Goal: Task Accomplishment & Management: Complete application form

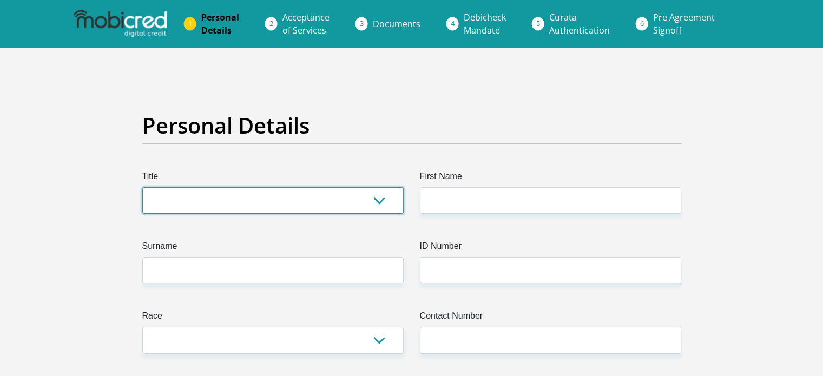
click at [240, 200] on select "Mr Ms Mrs Dr [PERSON_NAME]" at bounding box center [272, 200] width 261 height 27
select select "Ms"
click at [142, 187] on select "Mr Ms Mrs Dr [PERSON_NAME]" at bounding box center [272, 200] width 261 height 27
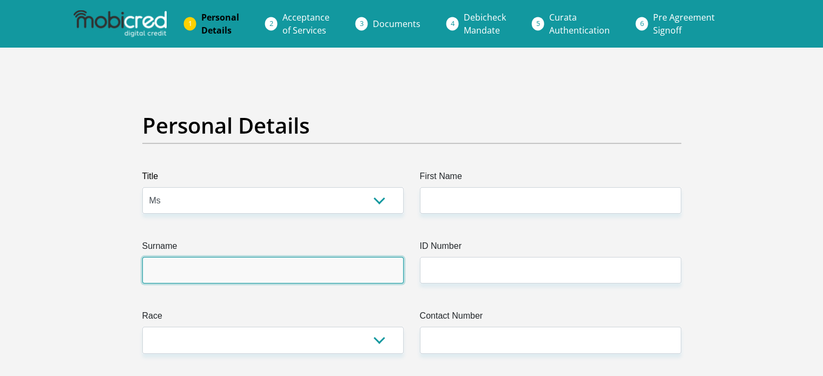
click at [218, 276] on input "Surname" at bounding box center [272, 270] width 261 height 27
type input "kruger"
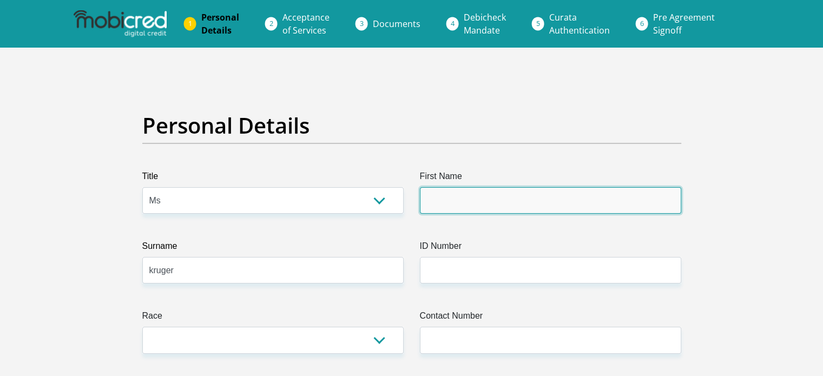
click at [449, 199] on input "First Name" at bounding box center [550, 200] width 261 height 27
type input "june"
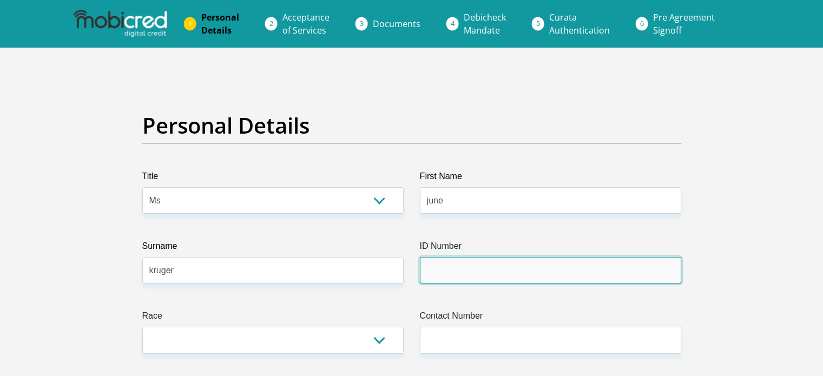
click at [450, 268] on input "ID Number" at bounding box center [550, 270] width 261 height 27
type input "0304140255080"
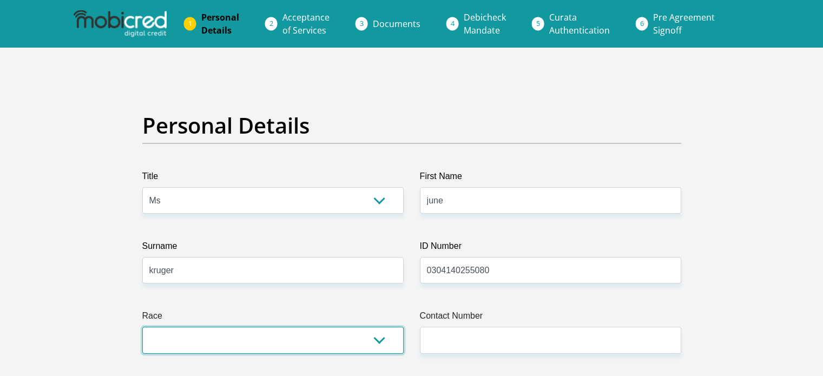
click at [356, 339] on select "Black Coloured Indian White Other" at bounding box center [272, 340] width 261 height 27
select select "4"
click at [142, 327] on select "Black Coloured Indian White Other" at bounding box center [272, 340] width 261 height 27
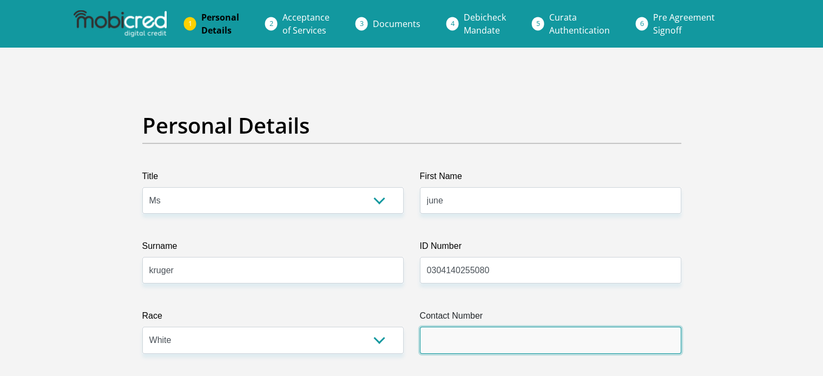
click at [520, 334] on input "Contact Number" at bounding box center [550, 340] width 261 height 27
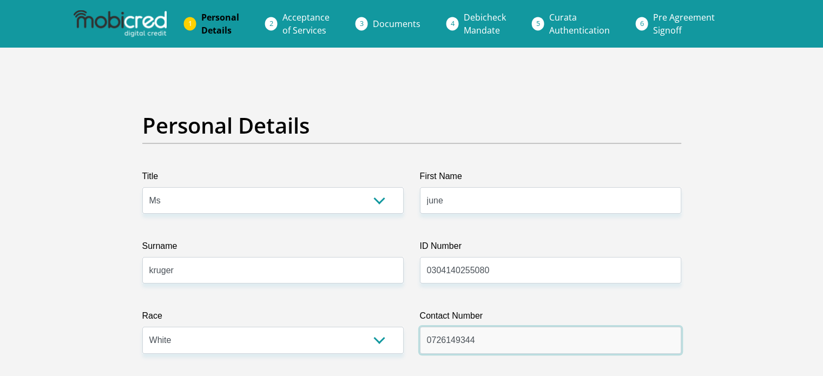
drag, startPoint x: 520, startPoint y: 334, endPoint x: 527, endPoint y: 296, distance: 39.2
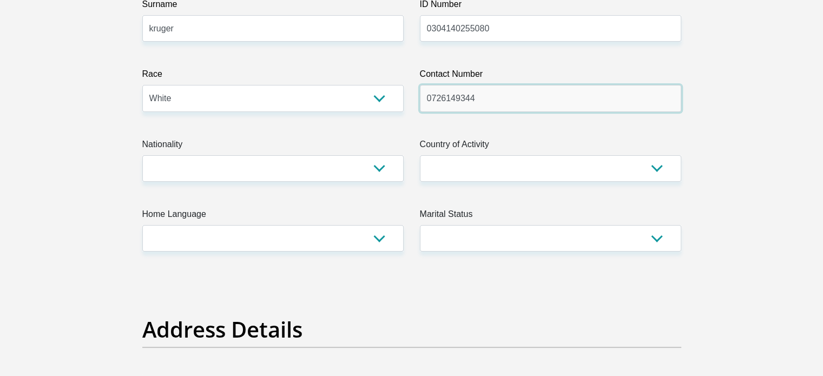
scroll to position [248, 0]
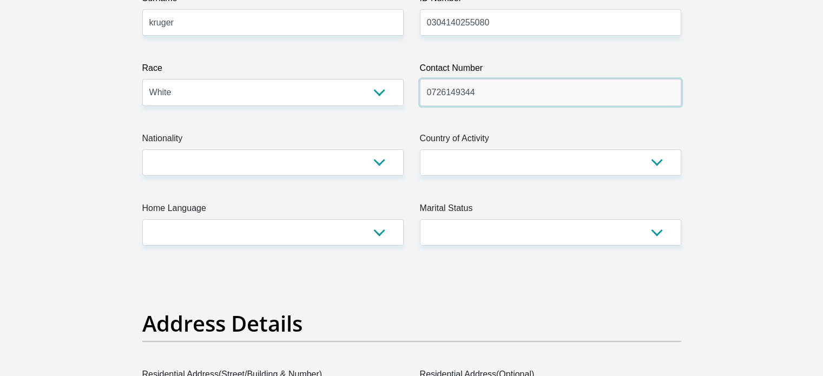
type input "0726149344"
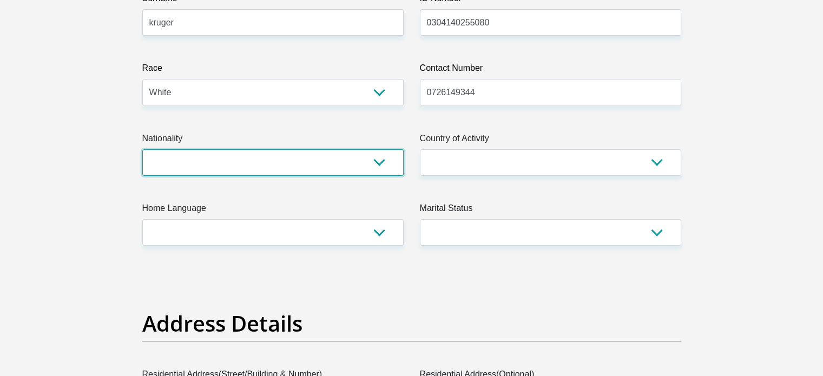
click at [276, 166] on select "South Africa Afghanistan Aland Islands Albania Algeria America Samoa American V…" at bounding box center [272, 162] width 261 height 27
select select "ZAF"
click at [142, 149] on select "South Africa Afghanistan Aland Islands Albania Algeria America Samoa American V…" at bounding box center [272, 162] width 261 height 27
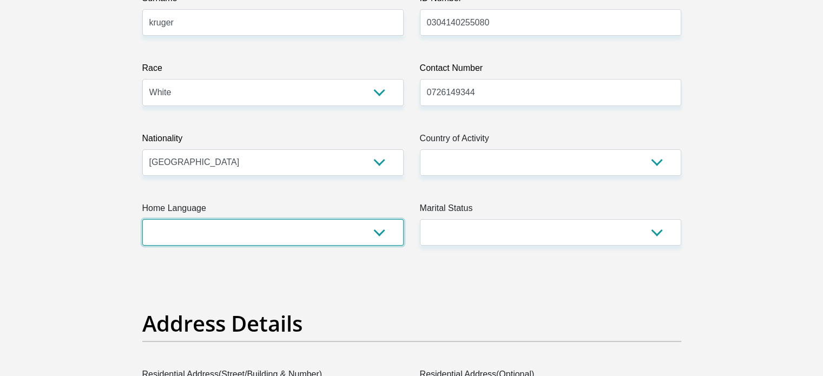
click at [236, 231] on select "Afrikaans English Sepedi South Ndebele Southern Sotho Swati Tsonga Tswana Venda…" at bounding box center [272, 232] width 261 height 27
select select "afr"
click at [142, 219] on select "Afrikaans English Sepedi South Ndebele Southern Sotho Swati Tsonga Tswana Venda…" at bounding box center [272, 232] width 261 height 27
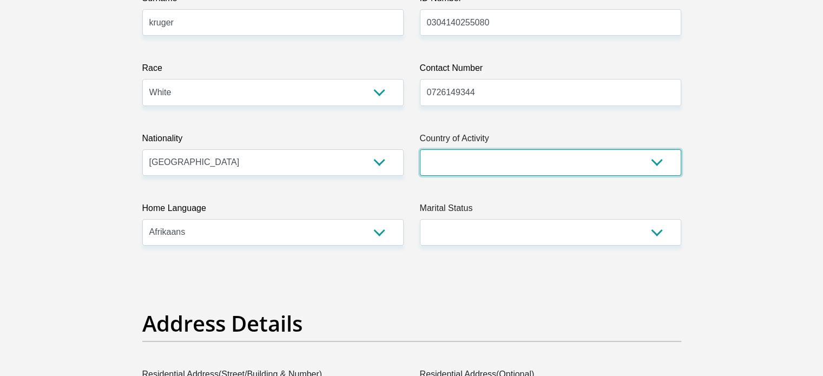
click at [445, 158] on select "South Africa Afghanistan Aland Islands Albania Algeria America Samoa American V…" at bounding box center [550, 162] width 261 height 27
select select "ZAF"
click at [420, 149] on select "South Africa Afghanistan Aland Islands Albania Algeria America Samoa American V…" at bounding box center [550, 162] width 261 height 27
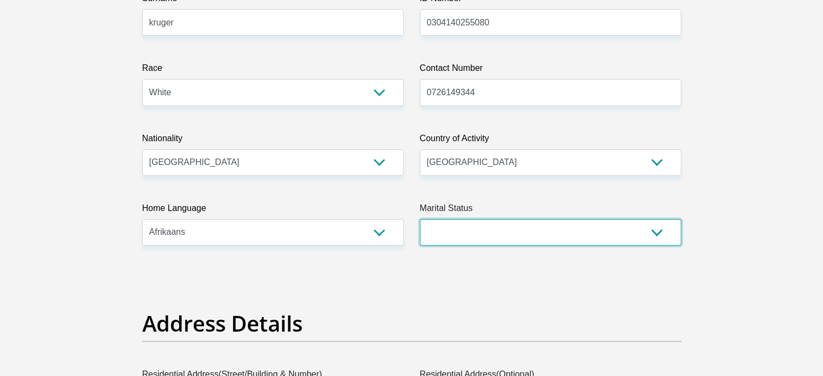
click at [481, 225] on select "Married ANC Single Divorced Widowed Married COP or Customary Law" at bounding box center [550, 232] width 261 height 27
select select "2"
click at [420, 219] on select "Married ANC Single Divorced Widowed Married COP or Customary Law" at bounding box center [550, 232] width 261 height 27
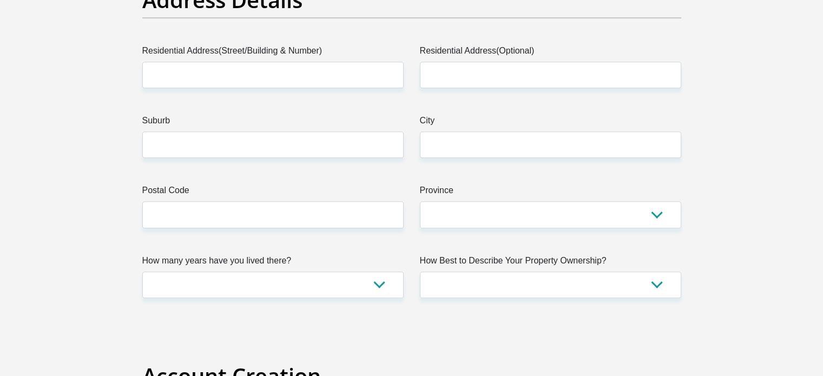
scroll to position [580, 0]
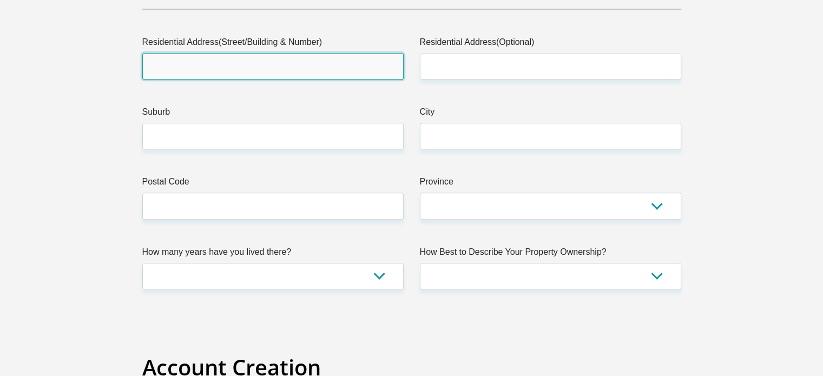
click at [271, 63] on input "Residential Address(Street/Building & Number)" at bounding box center [272, 66] width 261 height 27
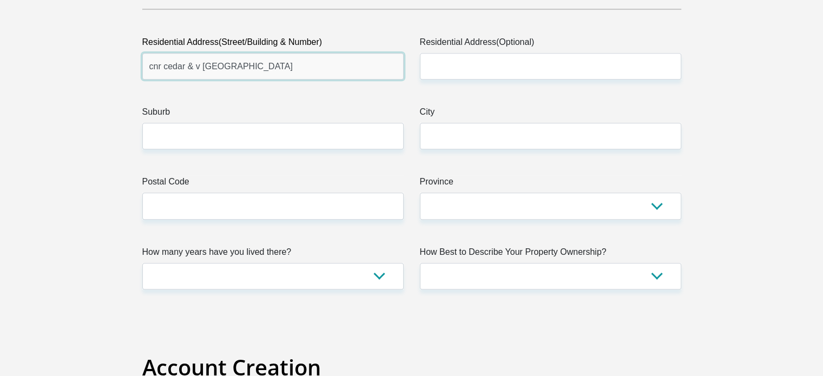
click at [202, 68] on input "cnr cedar & v alley road" at bounding box center [272, 66] width 261 height 27
click at [264, 67] on input "cnr cedar & valley road" at bounding box center [272, 66] width 261 height 27
type input "cnr cedar & valley road"
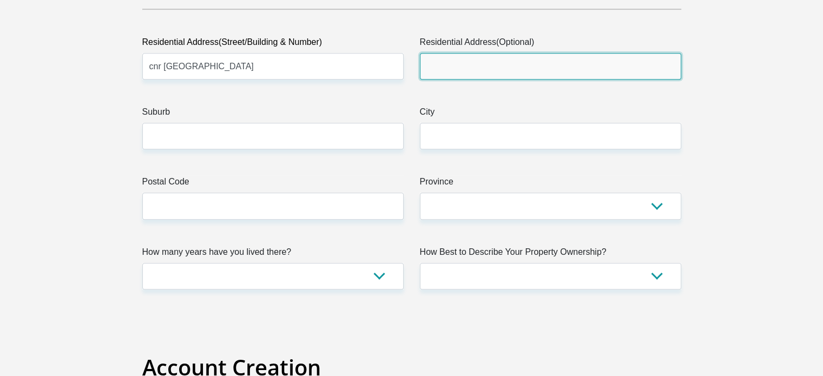
click at [455, 60] on input "Residential Address(Optional)" at bounding box center [550, 66] width 261 height 27
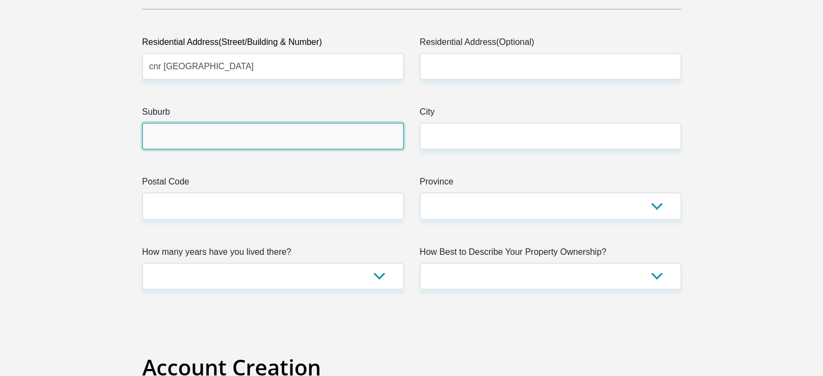
click at [254, 132] on input "Suburb" at bounding box center [272, 136] width 261 height 27
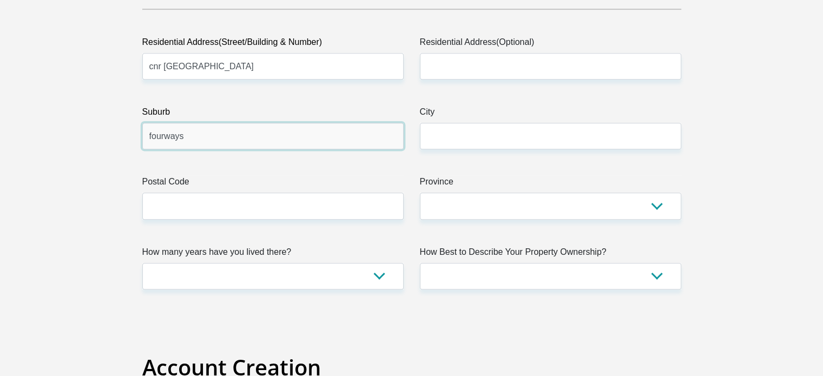
type input "fourways"
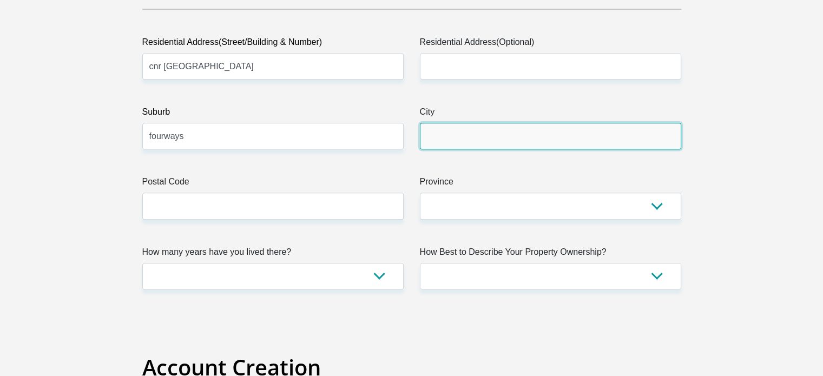
click at [497, 139] on input "City" at bounding box center [550, 136] width 261 height 27
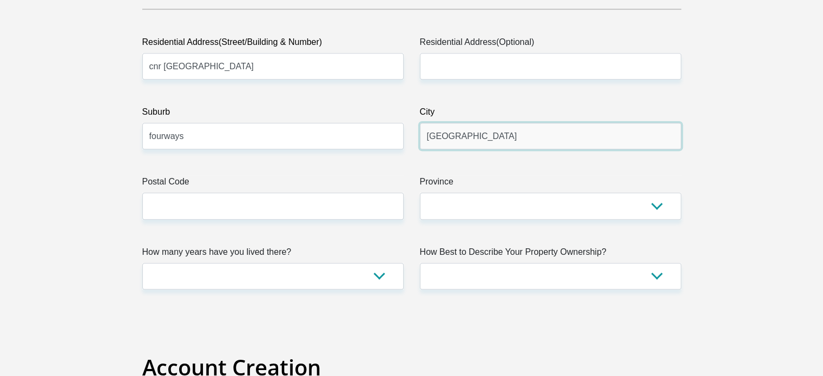
type input "johannesburg"
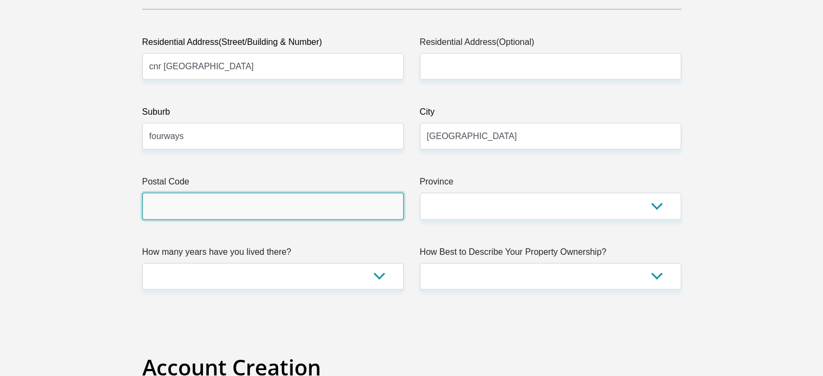
click at [315, 210] on input "Postal Code" at bounding box center [272, 206] width 261 height 27
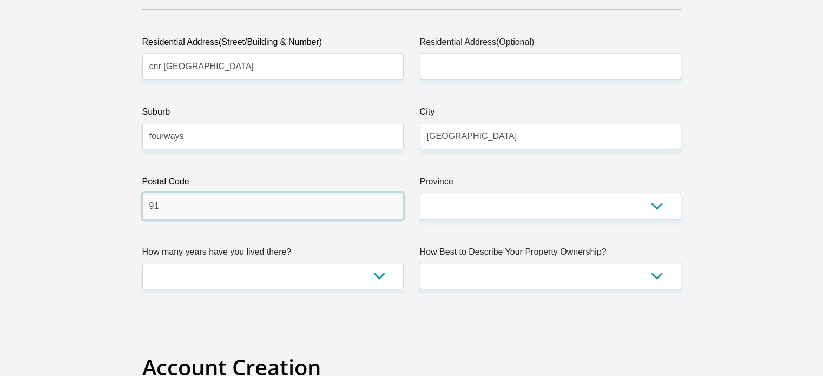
type input "9"
type input "2191"
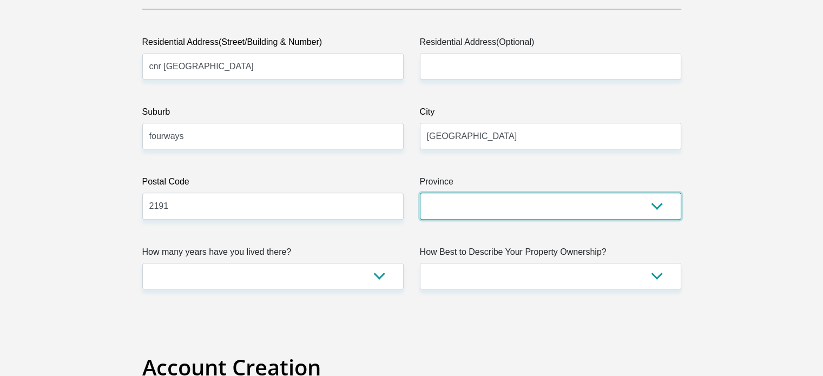
click at [486, 209] on select "Eastern Cape Free State Gauteng KwaZulu-Natal Limpopo Mpumalanga Northern Cape …" at bounding box center [550, 206] width 261 height 27
select select "Gauteng"
click at [420, 193] on select "Eastern Cape Free State Gauteng KwaZulu-Natal Limpopo Mpumalanga Northern Cape …" at bounding box center [550, 206] width 261 height 27
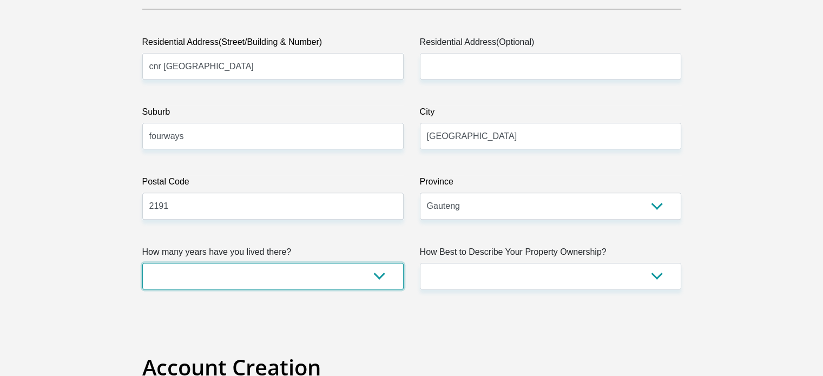
click at [323, 277] on select "less than 1 year 1-3 years 3-5 years 5+ years" at bounding box center [272, 276] width 261 height 27
select select "2"
click at [142, 263] on select "less than 1 year 1-3 years 3-5 years 5+ years" at bounding box center [272, 276] width 261 height 27
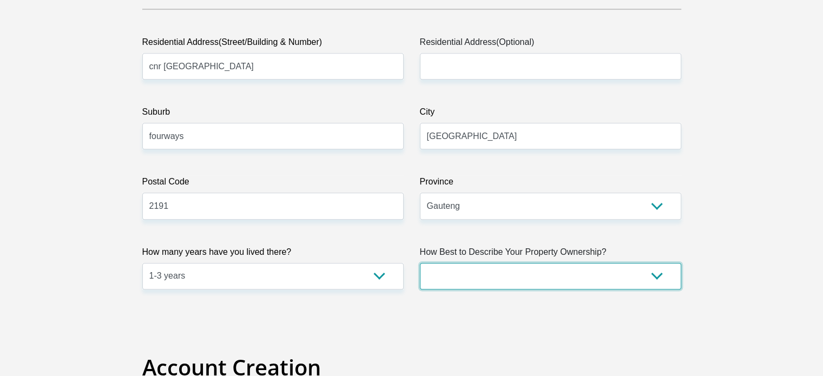
click at [485, 268] on select "Owned Rented Family Owned Company Dwelling" at bounding box center [550, 276] width 261 height 27
select select "parents"
click at [420, 263] on select "Owned Rented Family Owned Company Dwelling" at bounding box center [550, 276] width 261 height 27
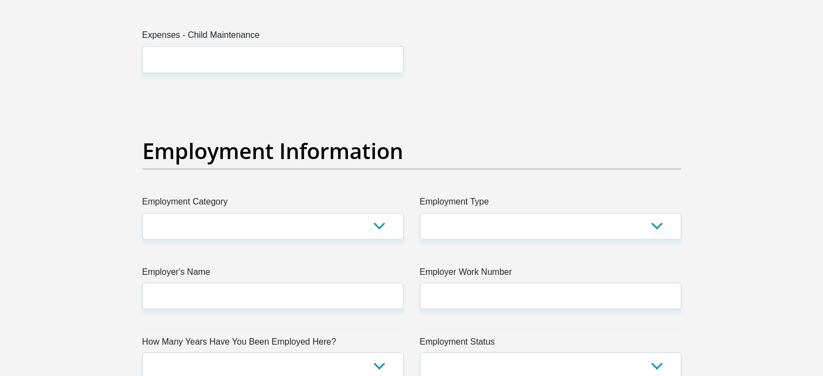
scroll to position [1874, 0]
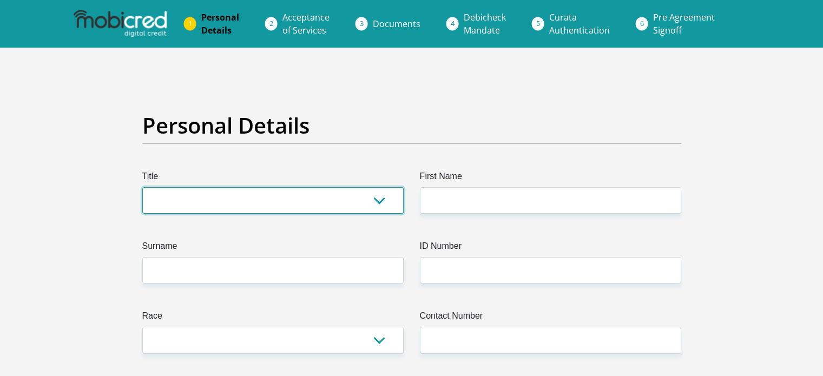
click at [158, 201] on select "Mr Ms Mrs Dr Other" at bounding box center [272, 200] width 261 height 27
select select "Ms"
click at [142, 187] on select "Mr Ms Mrs Dr Other" at bounding box center [272, 200] width 261 height 27
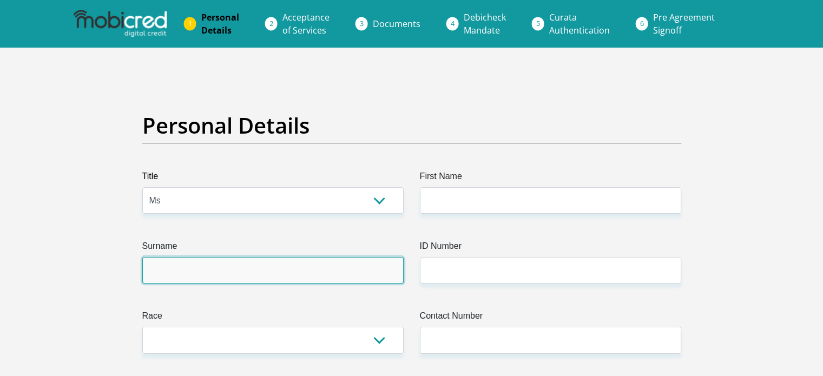
click at [185, 272] on input "Surname" at bounding box center [272, 270] width 261 height 27
type input "kruger"
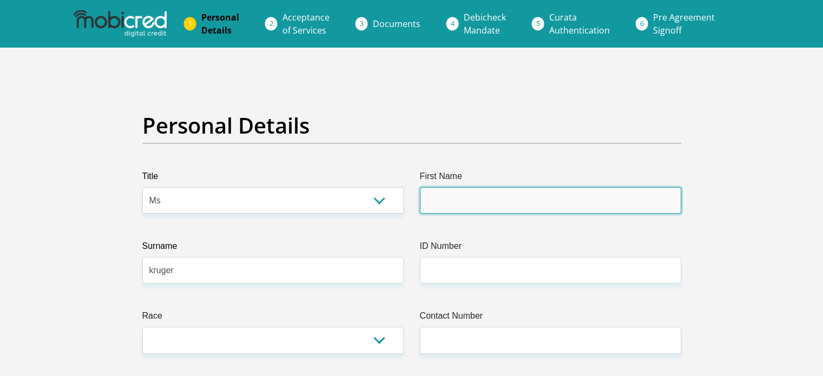
click at [443, 202] on input "First Name" at bounding box center [550, 200] width 261 height 27
type input "june"
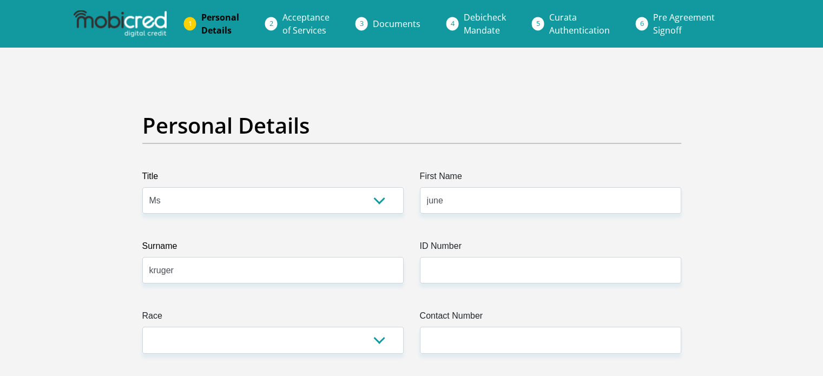
select select "ZAF"
type input "45-2 baard road , raslouw"
type input "29"
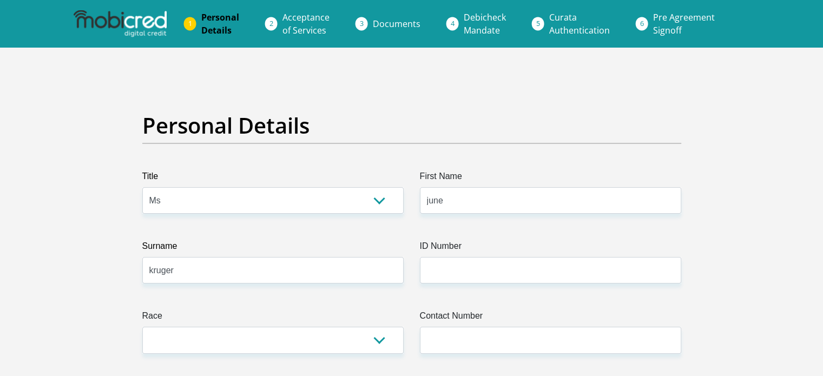
type input "0157"
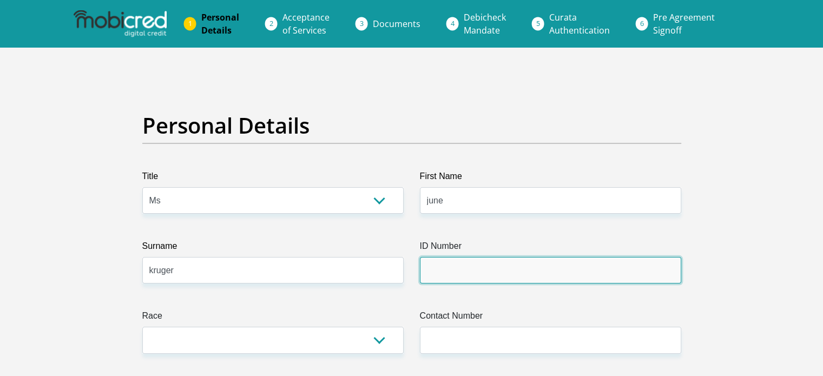
click at [466, 274] on input "ID Number" at bounding box center [550, 270] width 261 height 27
type input "0304140255080"
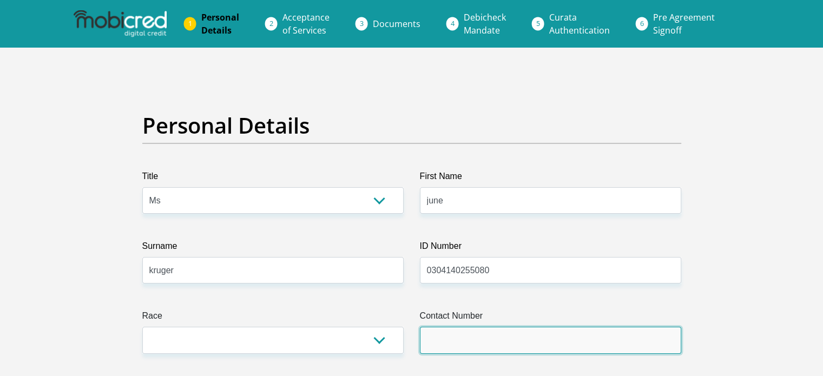
click at [463, 338] on input "Contact Number" at bounding box center [550, 340] width 261 height 27
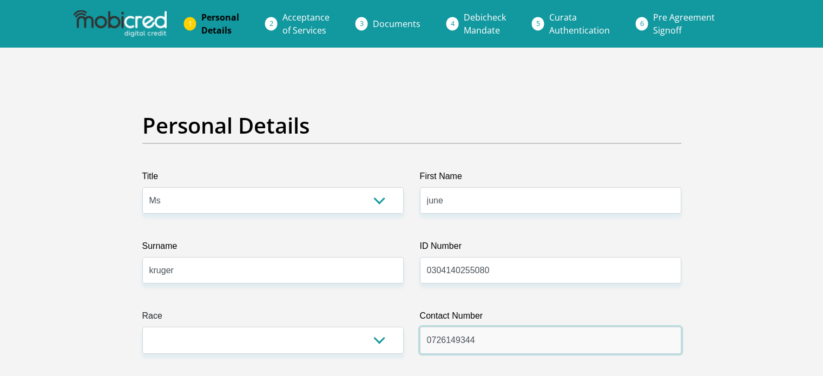
type input "0726149344"
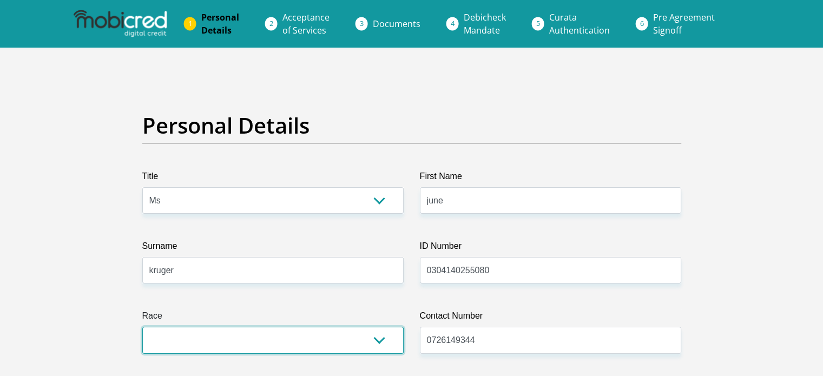
click at [335, 334] on select "Black Coloured Indian White Other" at bounding box center [272, 340] width 261 height 27
select select "4"
click at [142, 327] on select "Black Coloured Indian White Other" at bounding box center [272, 340] width 261 height 27
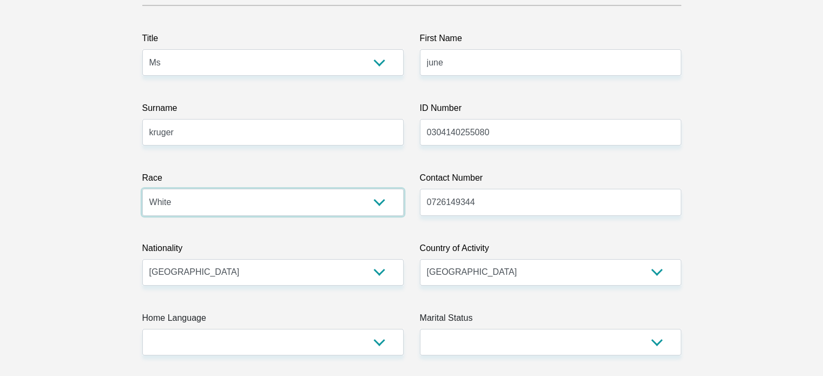
scroll to position [139, 0]
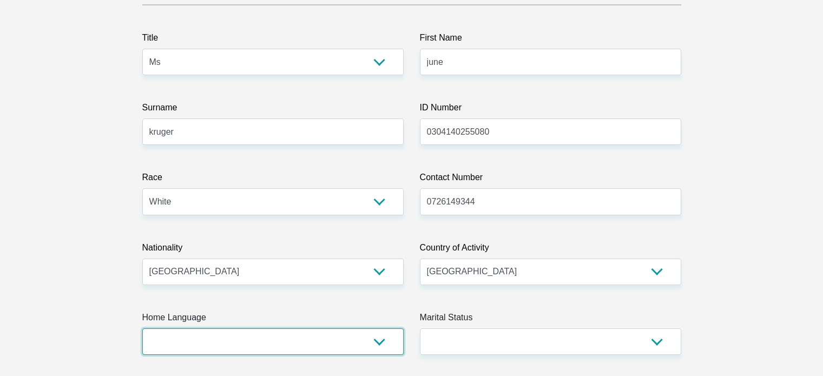
click at [357, 342] on select "Afrikaans English Sepedi South Ndebele Southern Sotho Swati Tsonga Tswana Venda…" at bounding box center [272, 342] width 261 height 27
select select "eng"
click at [142, 329] on select "Afrikaans English Sepedi South Ndebele Southern Sotho Swati Tsonga Tswana Venda…" at bounding box center [272, 342] width 261 height 27
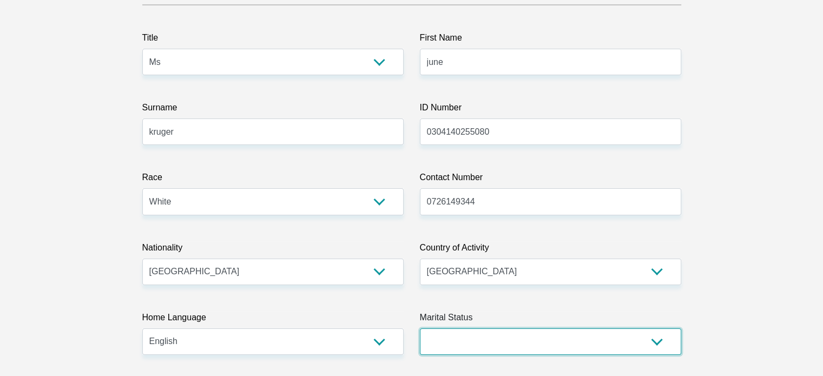
click at [508, 343] on select "Married ANC Single Divorced Widowed Married COP or Customary Law" at bounding box center [550, 342] width 261 height 27
select select "2"
click at [420, 329] on select "Married ANC Single Divorced Widowed Married COP or Customary Law" at bounding box center [550, 342] width 261 height 27
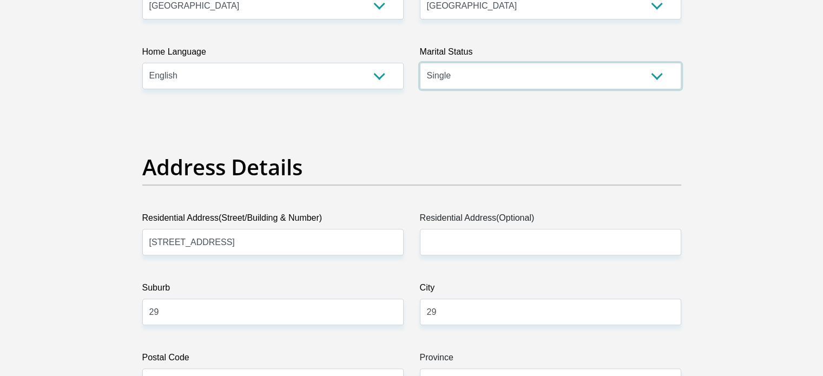
scroll to position [405, 0]
drag, startPoint x: 338, startPoint y: 241, endPoint x: 42, endPoint y: 250, distance: 296.3
type input "491A"
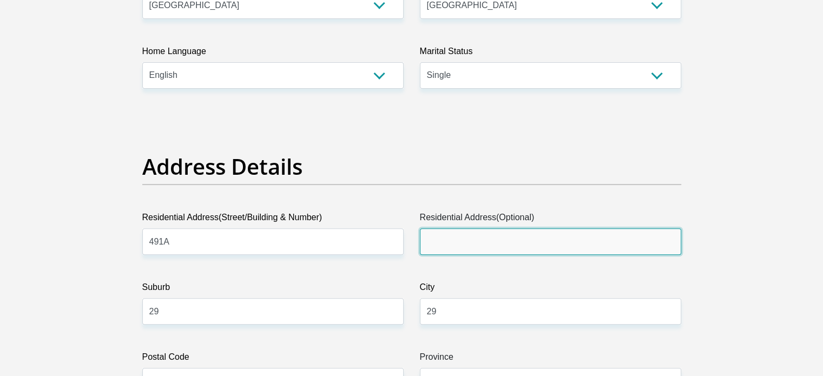
click at [478, 238] on input "Residential Address(Optional)" at bounding box center [550, 241] width 261 height 27
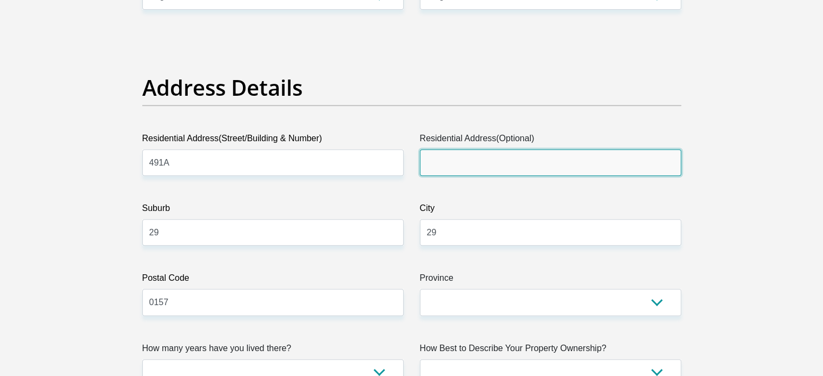
scroll to position [483, 0]
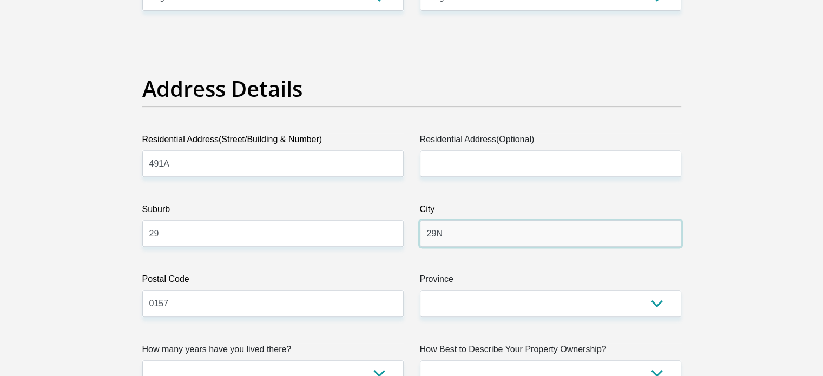
click at [478, 238] on input "29N" at bounding box center [550, 233] width 261 height 27
type input "29NORTH RIDING"
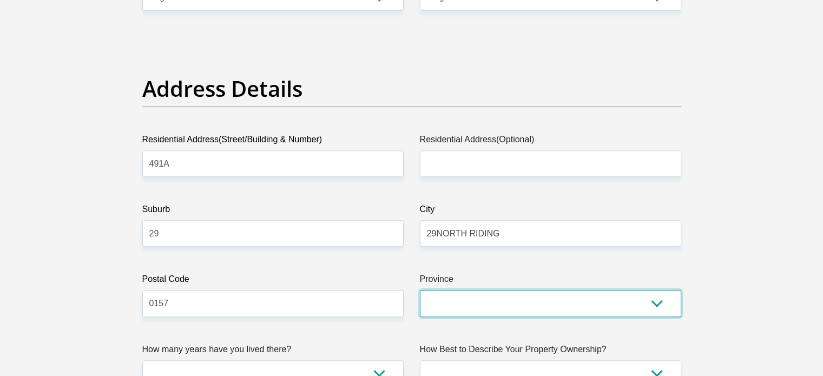
click at [495, 309] on select "Eastern Cape Free State Gauteng KwaZulu-Natal Limpopo Mpumalanga Northern Cape …" at bounding box center [550, 303] width 261 height 27
select select "Gauteng"
click at [420, 290] on select "Eastern Cape Free State Gauteng KwaZulu-Natal Limpopo Mpumalanga Northern Cape …" at bounding box center [550, 303] width 261 height 27
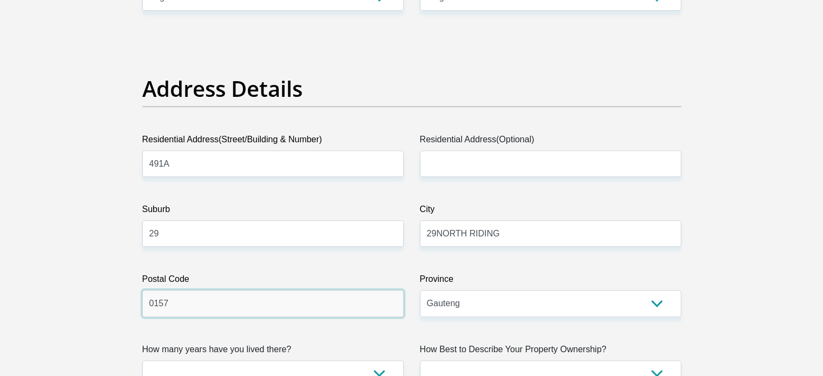
drag, startPoint x: 249, startPoint y: 303, endPoint x: 102, endPoint y: 294, distance: 147.5
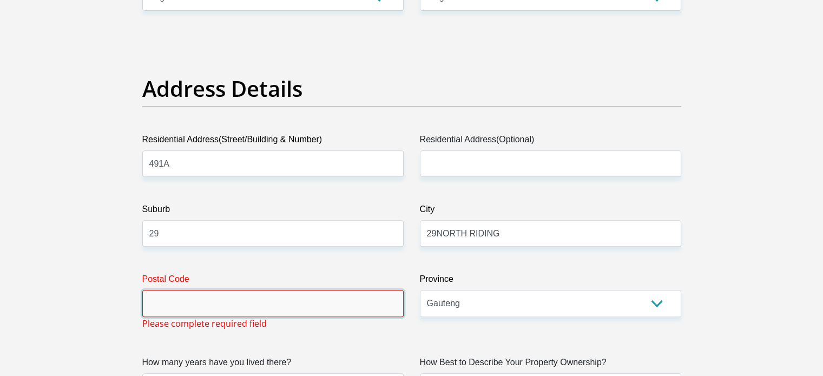
type input "9"
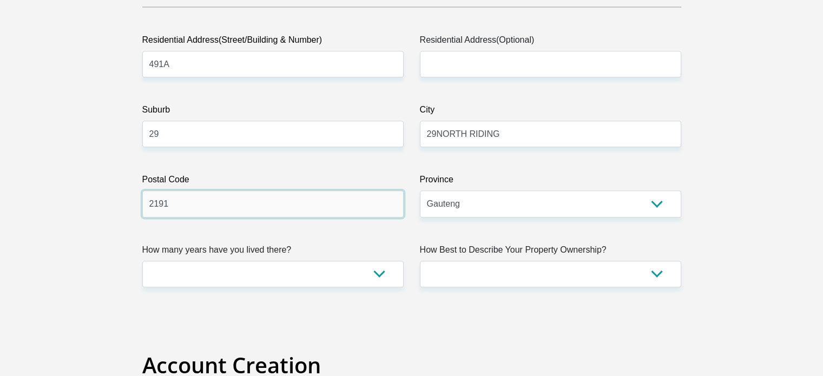
scroll to position [587, 0]
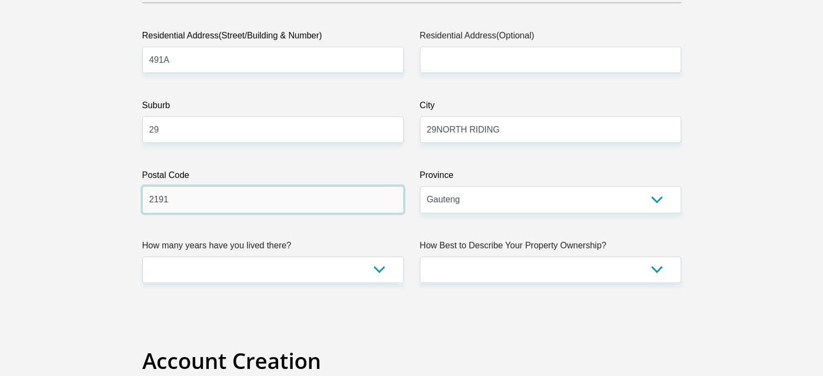
type input "2191"
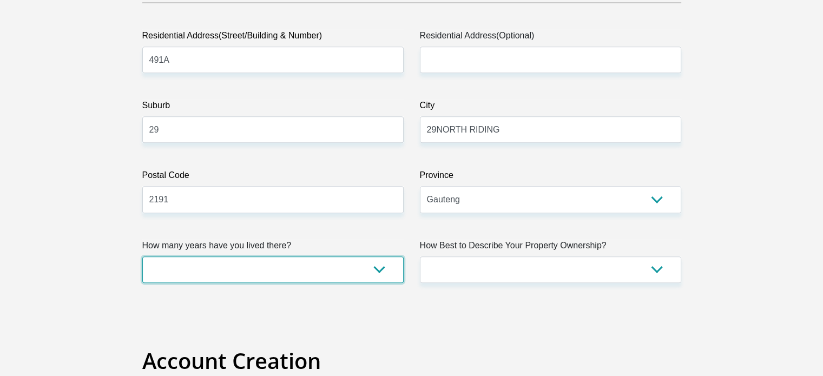
click at [304, 270] on select "less than 1 year 1-3 years 3-5 years 5+ years" at bounding box center [272, 270] width 261 height 27
select select "0"
click at [142, 257] on select "less than 1 year 1-3 years 3-5 years 5+ years" at bounding box center [272, 270] width 261 height 27
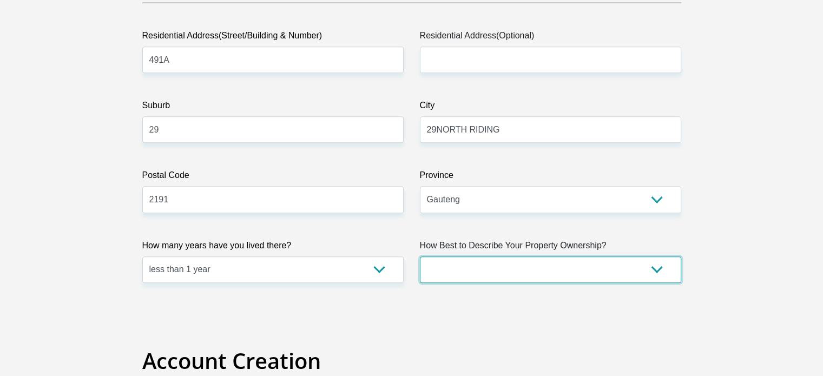
click at [470, 270] on select "Owned Rented Family Owned Company Dwelling" at bounding box center [550, 270] width 261 height 27
select select "Rented"
click at [420, 257] on select "Owned Rented Family Owned Company Dwelling" at bounding box center [550, 270] width 261 height 27
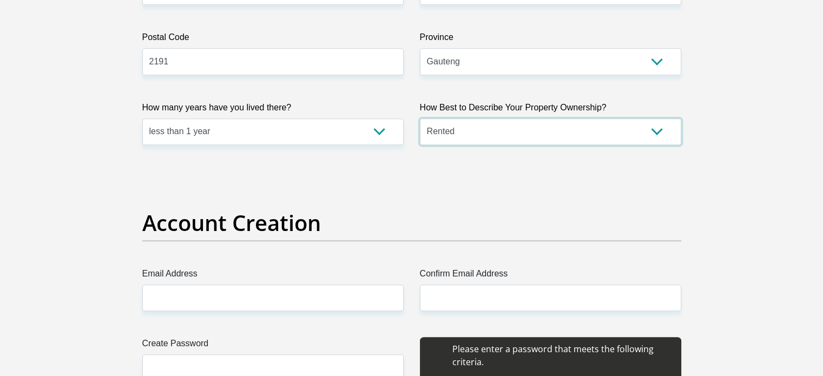
scroll to position [729, 0]
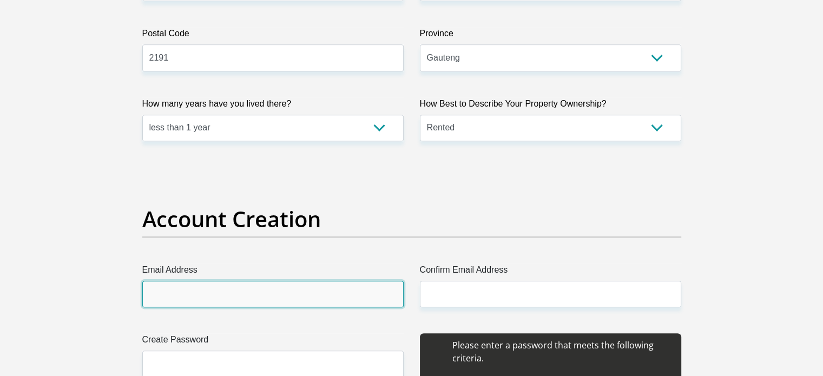
click at [247, 287] on input "Email Address" at bounding box center [272, 294] width 261 height 27
type input "junekrgr@gmail.com"
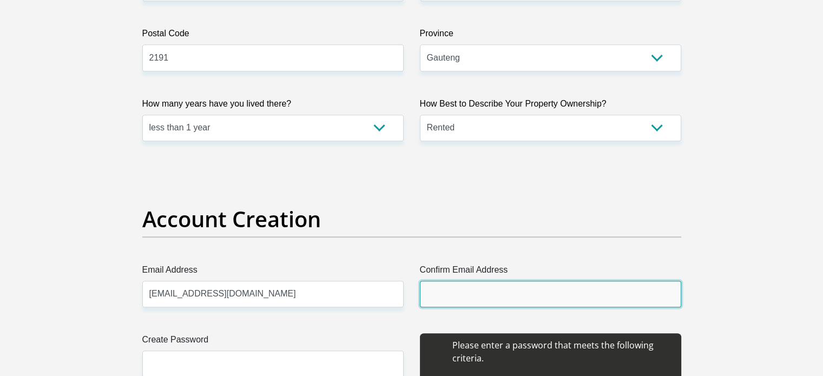
type input "junekrgr@gmail.com"
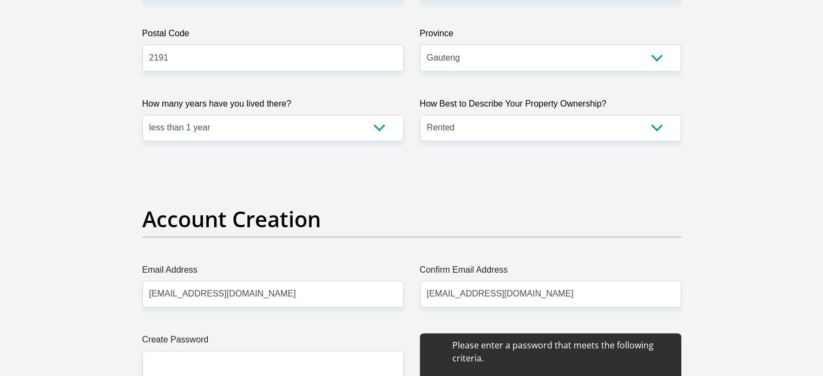
type input "29"
type input "june'"
type input "kruger"
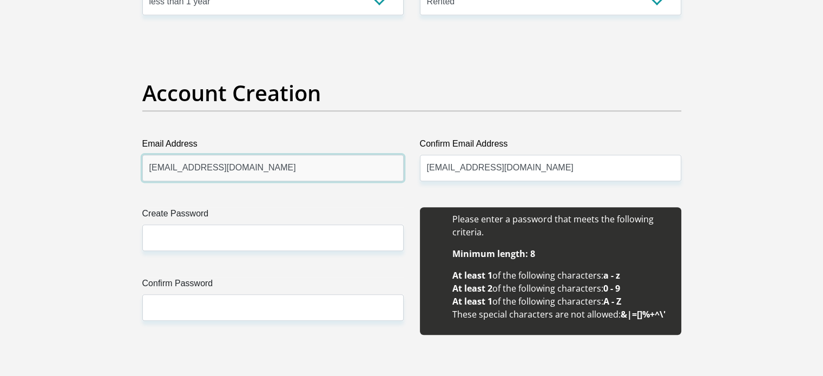
scroll to position [858, 0]
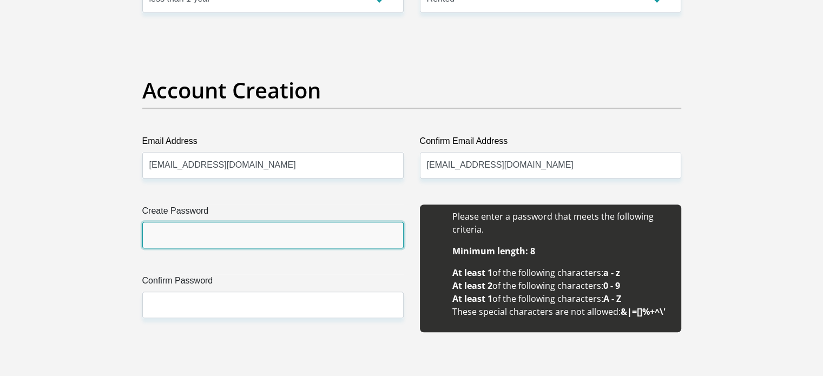
click at [249, 246] on input "Create Password" at bounding box center [272, 235] width 261 height 27
type input "Blue@1404"
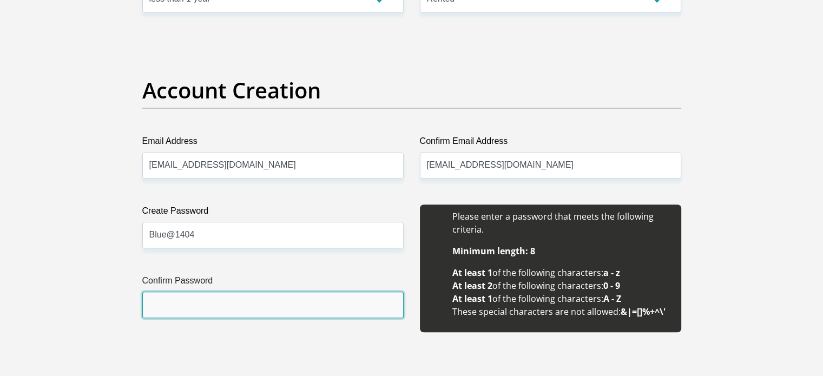
click at [201, 309] on input "Confirm Password" at bounding box center [272, 305] width 261 height 27
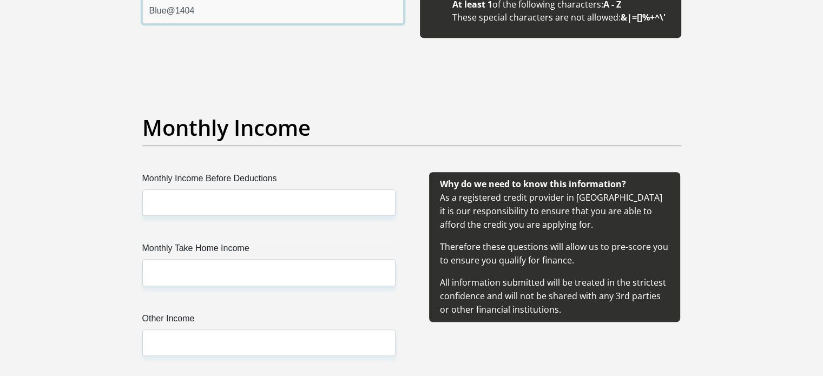
scroll to position [1154, 0]
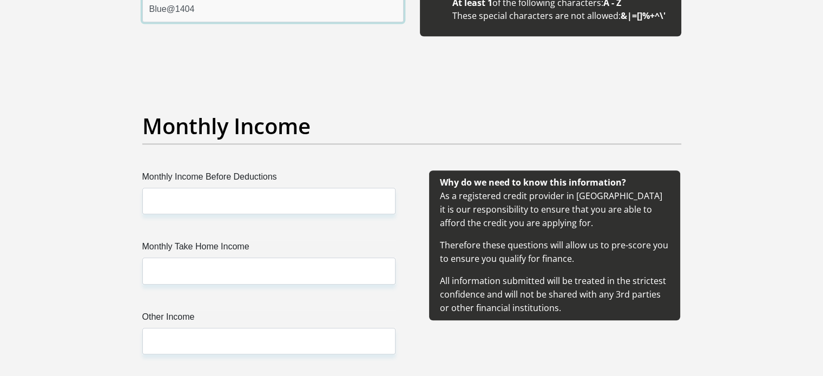
type input "Blue@1404"
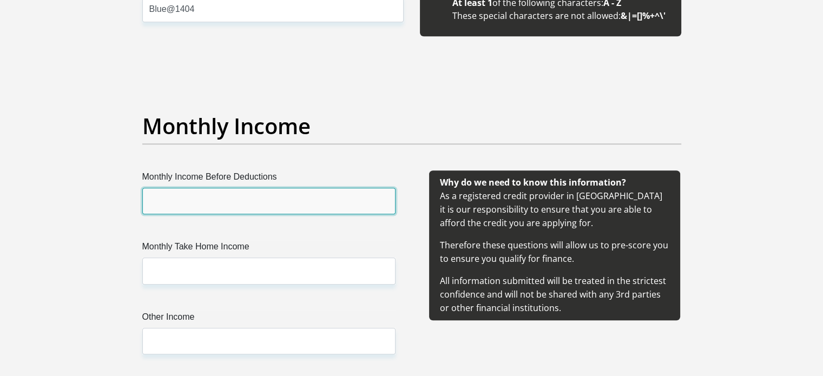
click at [206, 208] on input "Monthly Income Before Deductions" at bounding box center [268, 201] width 253 height 27
type input "25000"
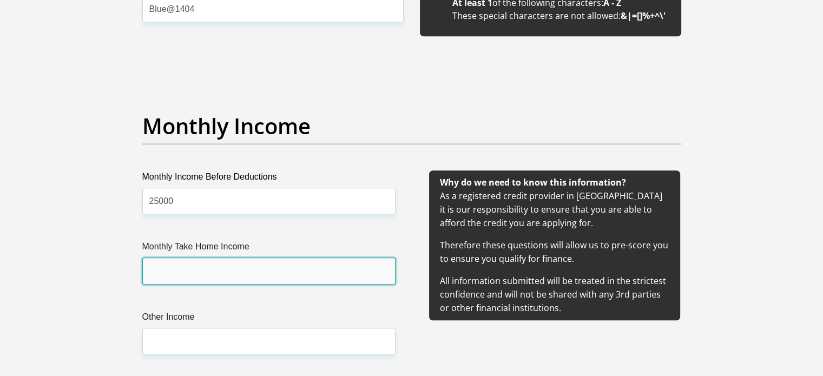
click at [198, 268] on input "Monthly Take Home Income" at bounding box center [268, 271] width 253 height 27
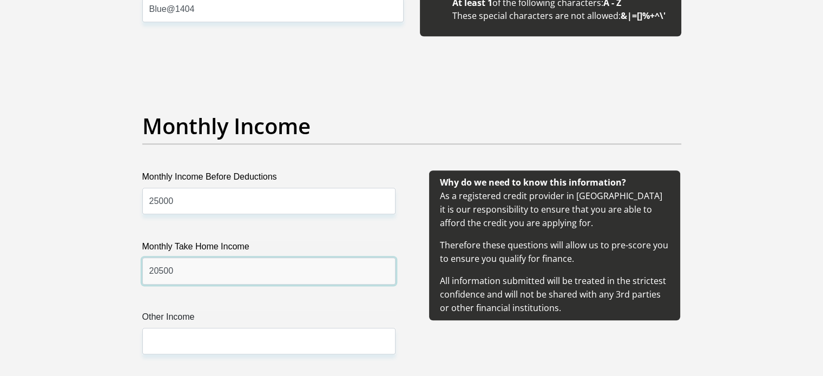
type input "20500"
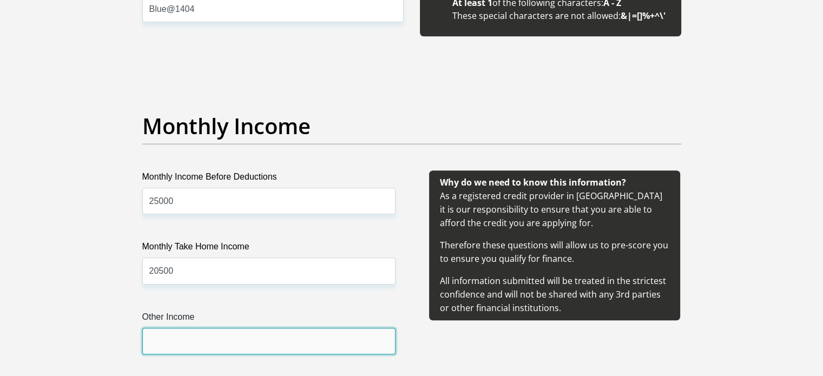
click at [204, 330] on input "Other Income" at bounding box center [268, 341] width 253 height 27
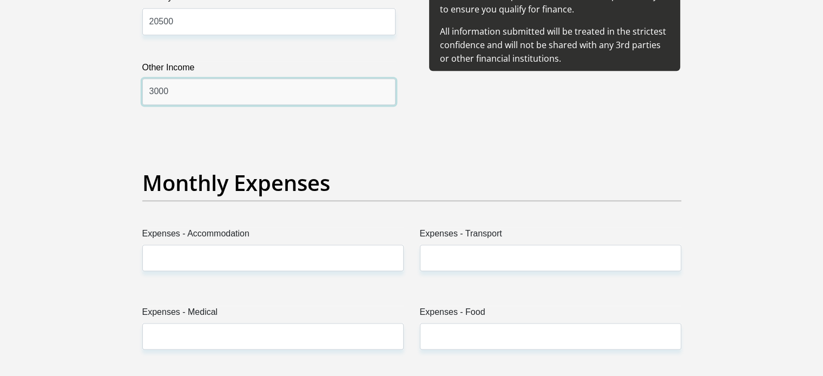
scroll to position [1415, 0]
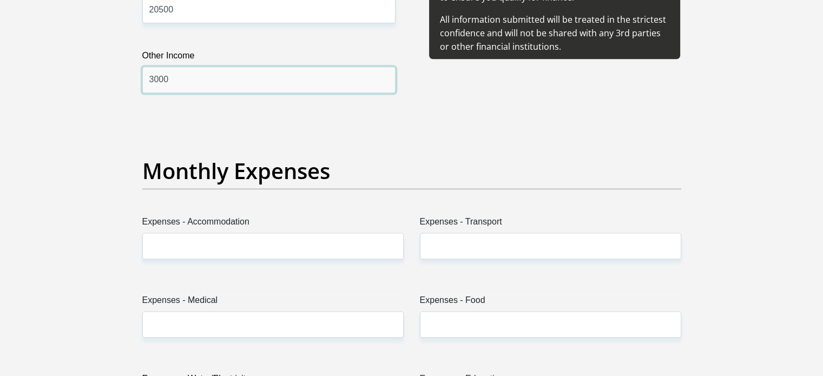
type input "3000"
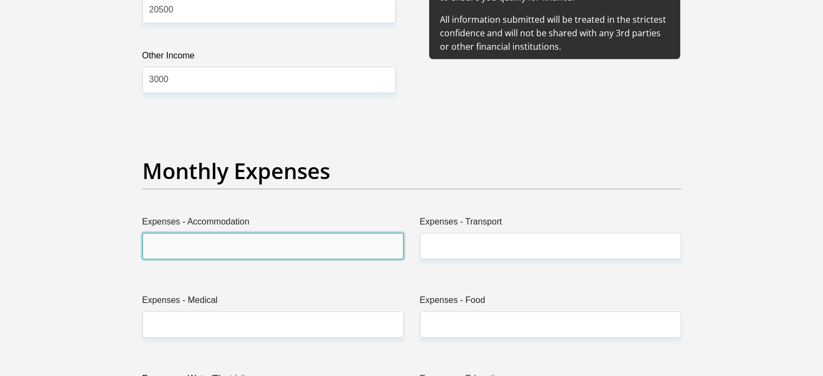
click at [213, 240] on input "Expenses - Accommodation" at bounding box center [272, 246] width 261 height 27
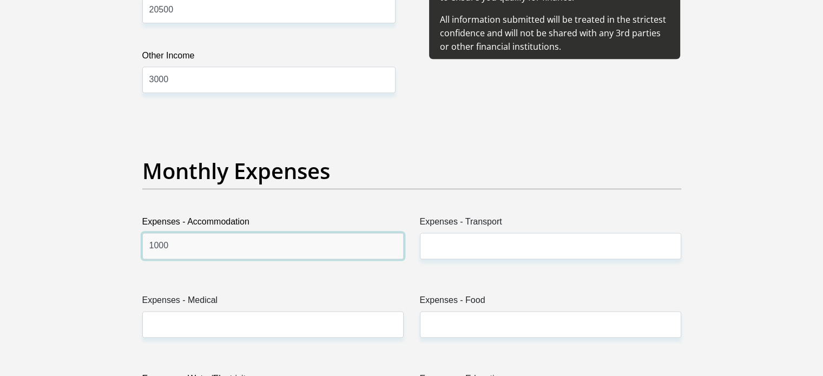
type input "1000"
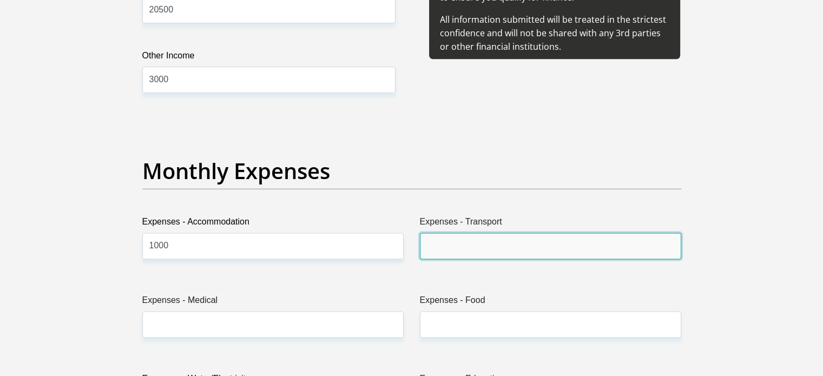
click at [468, 241] on input "Expenses - Transport" at bounding box center [550, 246] width 261 height 27
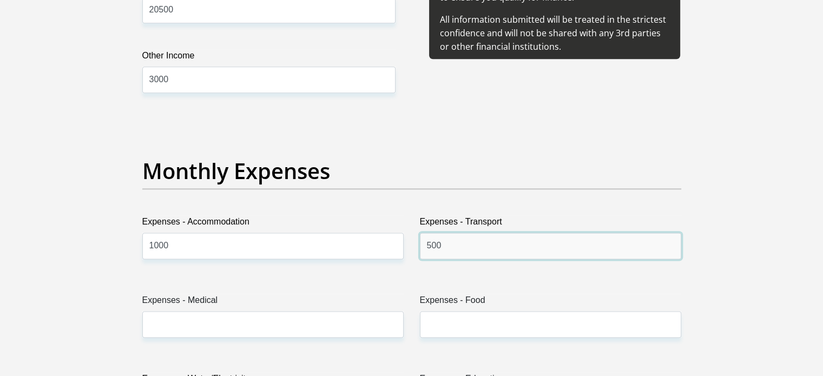
type input "500"
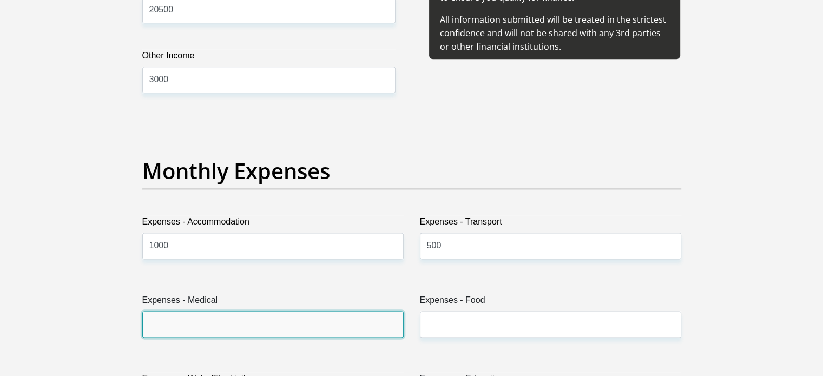
click at [336, 322] on input "Expenses - Medical" at bounding box center [272, 324] width 261 height 27
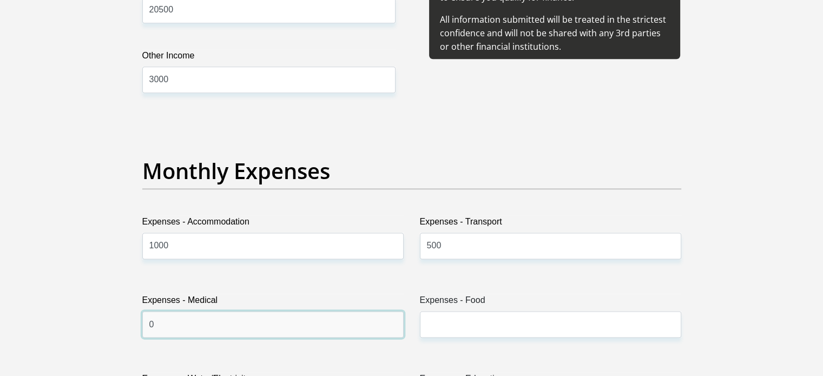
type input "0"
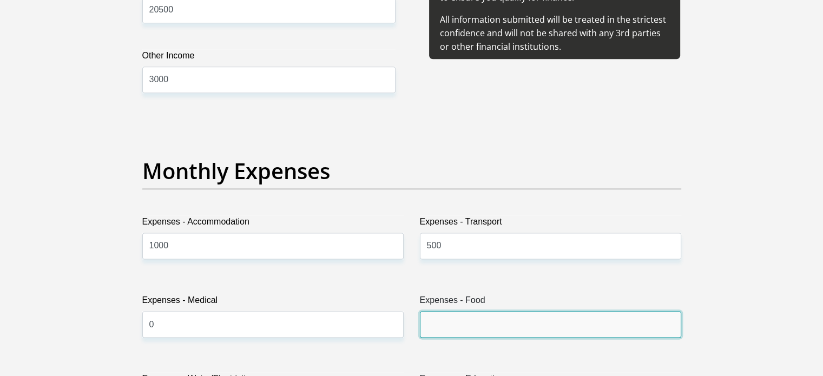
click at [473, 328] on input "Expenses - Food" at bounding box center [550, 324] width 261 height 27
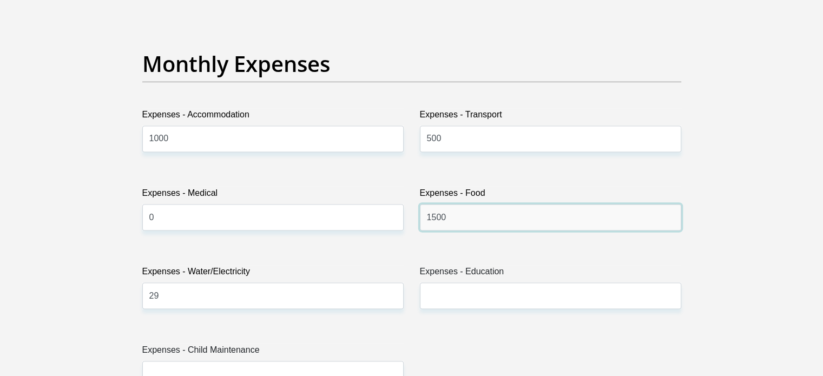
scroll to position [1580, 0]
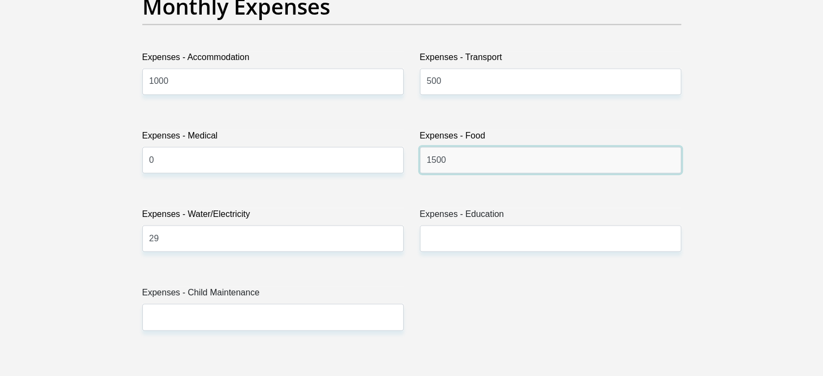
type input "1500"
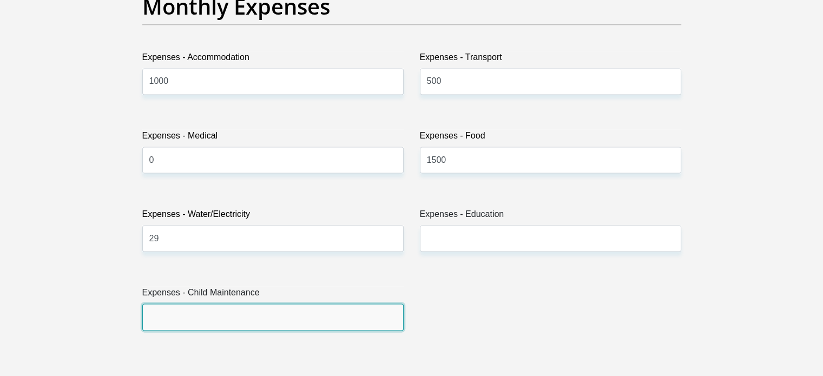
click at [231, 317] on input "Expenses - Child Maintenance" at bounding box center [272, 317] width 261 height 27
type input "0"
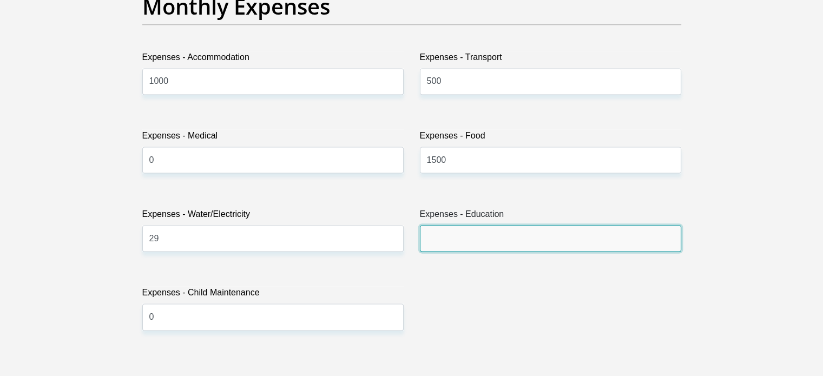
click at [452, 230] on input "Expenses - Education" at bounding box center [550, 238] width 261 height 27
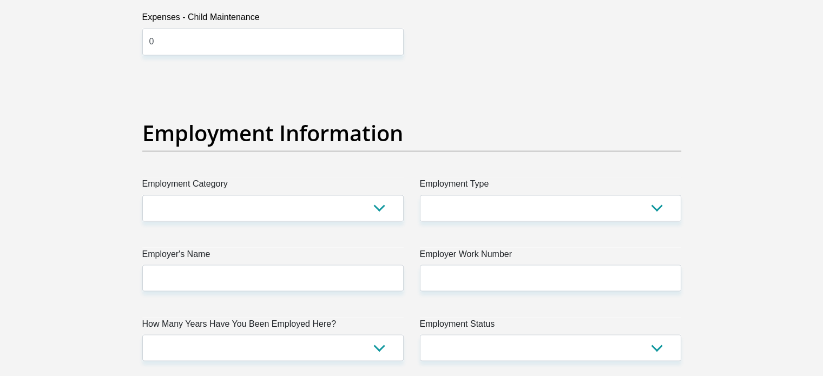
scroll to position [1856, 0]
type input "0"
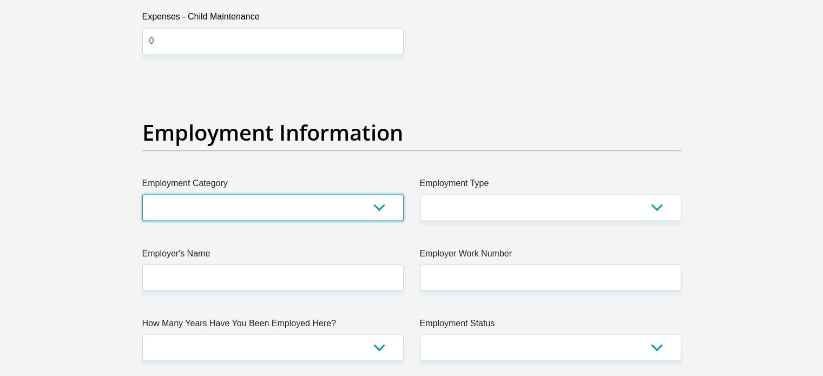
click at [279, 212] on select "AGRICULTURE ALCOHOL & TOBACCO CONSTRUCTION MATERIALS METALLURGY EQUIPMENT FOR R…" at bounding box center [272, 207] width 261 height 27
select select "14"
click at [142, 194] on select "AGRICULTURE ALCOHOL & TOBACCO CONSTRUCTION MATERIALS METALLURGY EQUIPMENT FOR R…" at bounding box center [272, 207] width 261 height 27
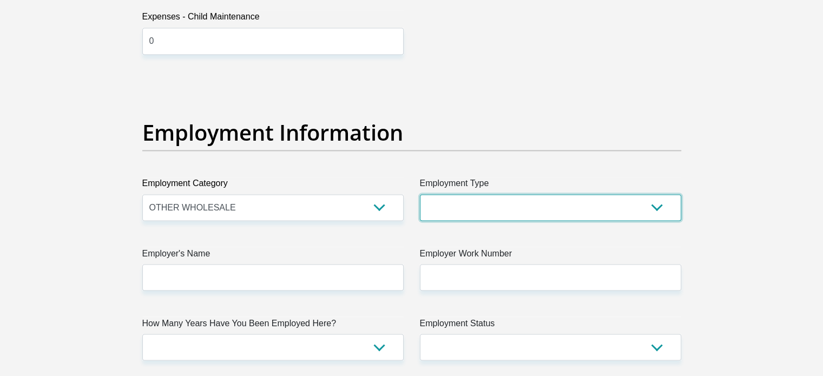
click at [518, 206] on select "College/Lecturer Craft Seller Creative Driver Executive Farmer Forces - Non Com…" at bounding box center [550, 207] width 261 height 27
select select "Sales"
click at [420, 194] on select "College/Lecturer Craft Seller Creative Driver Executive Farmer Forces - Non Com…" at bounding box center [550, 207] width 261 height 27
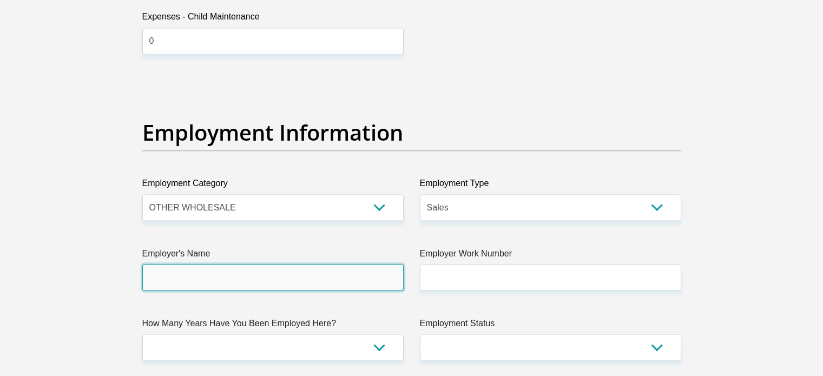
click at [351, 283] on input "Employer's Name" at bounding box center [272, 277] width 261 height 27
type input "vaperite"
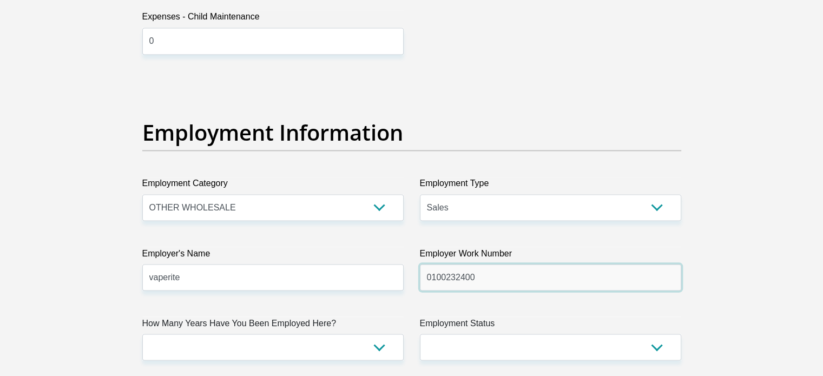
type input "0100232400"
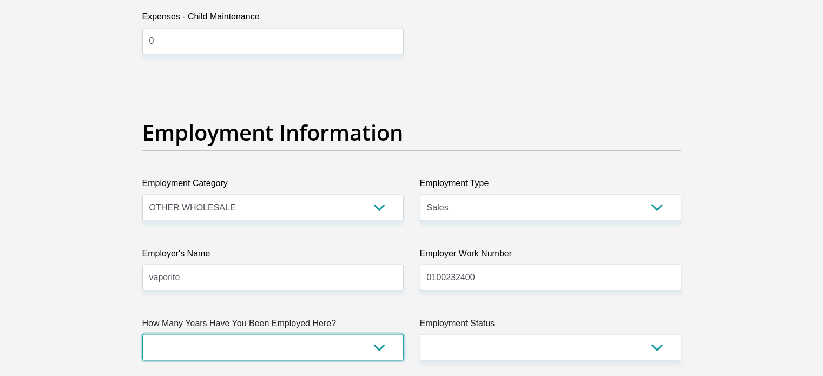
click at [261, 346] on select "less than 1 year 1-3 years 3-5 years 5+ years" at bounding box center [272, 347] width 261 height 27
select select "6"
click at [142, 334] on select "less than 1 year 1-3 years 3-5 years 5+ years" at bounding box center [272, 347] width 261 height 27
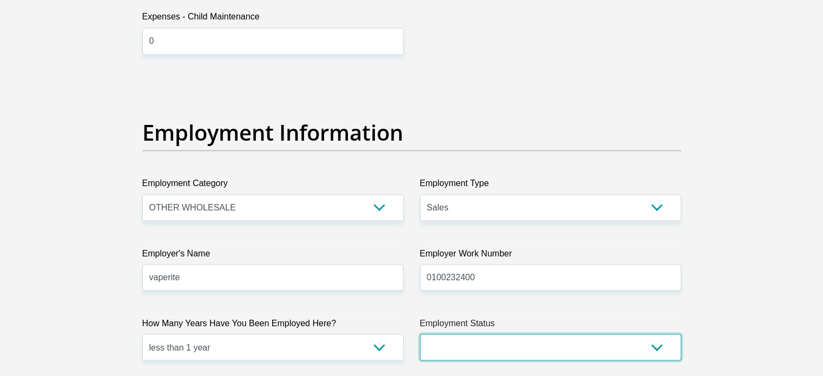
click at [478, 348] on select "Permanent/Full-time Part-time/Casual Contract Worker Self-Employed Housewife Re…" at bounding box center [550, 347] width 261 height 27
select select "1"
click at [420, 334] on select "Permanent/Full-time Part-time/Casual Contract Worker Self-Employed Housewife Re…" at bounding box center [550, 347] width 261 height 27
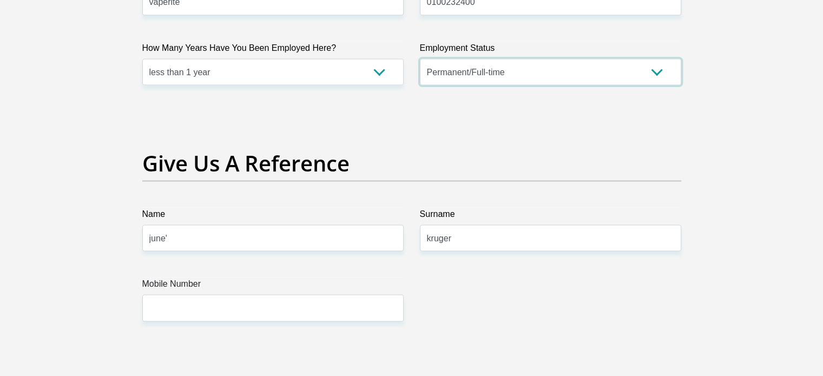
scroll to position [2160, 0]
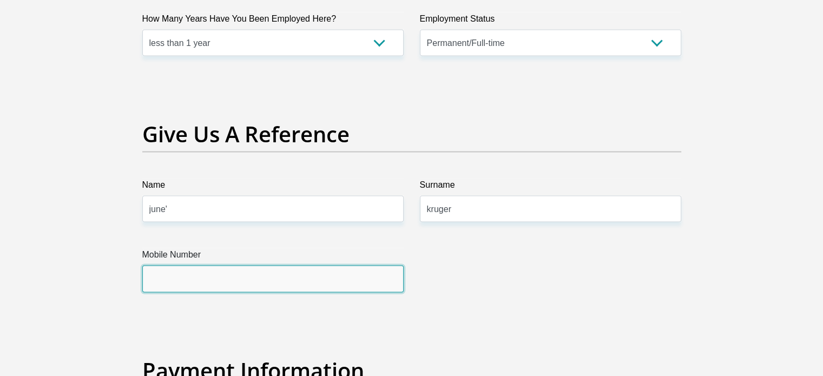
click at [281, 266] on input "Mobile Number" at bounding box center [272, 279] width 261 height 27
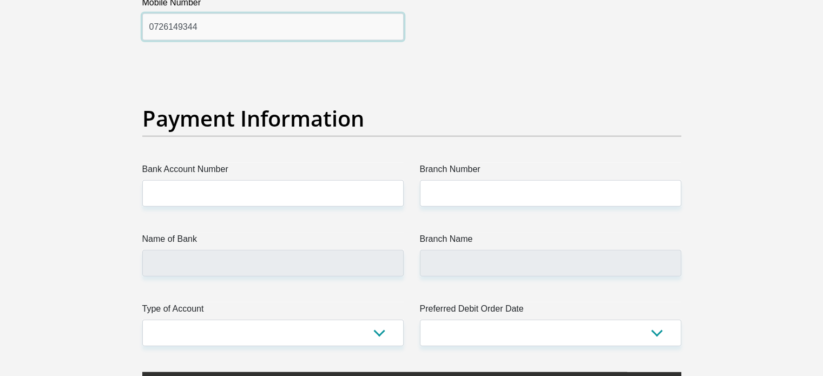
scroll to position [2414, 0]
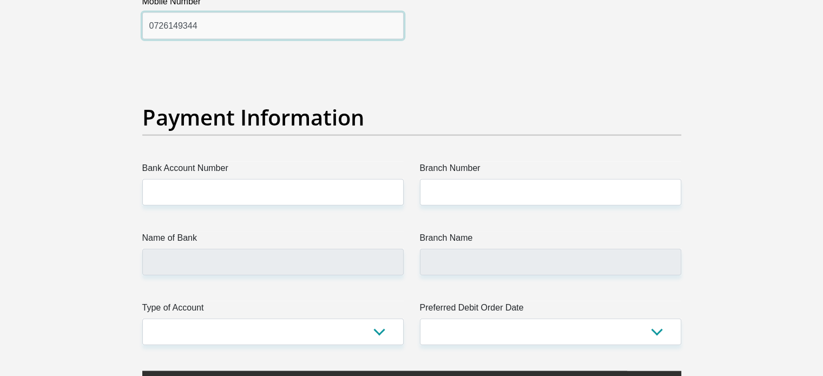
type input "0726149344"
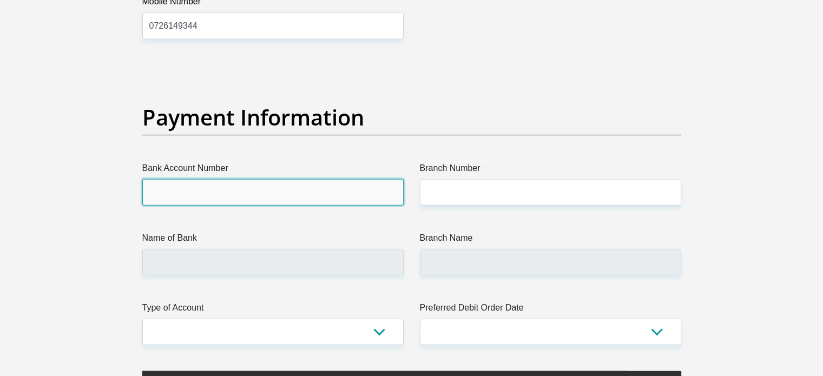
click at [240, 184] on input "Bank Account Number" at bounding box center [272, 192] width 261 height 27
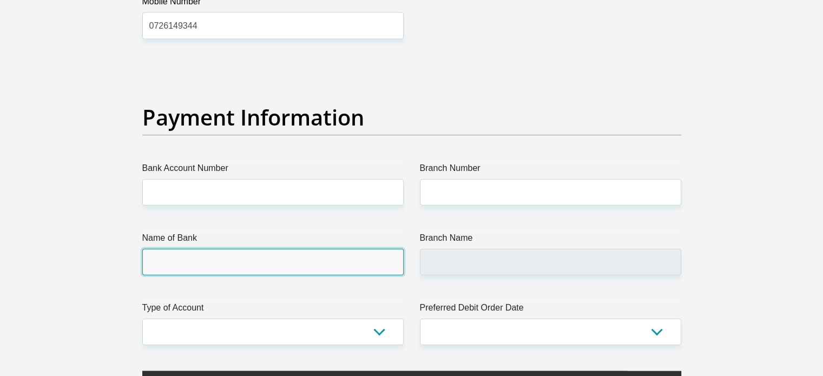
click at [212, 266] on input "Name of Bank" at bounding box center [272, 262] width 261 height 27
click at [209, 268] on input "Name of Bank" at bounding box center [272, 262] width 261 height 27
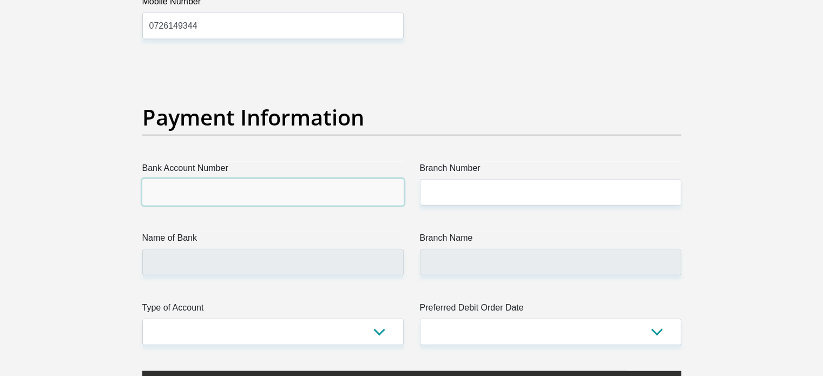
click at [187, 183] on input "Bank Account Number" at bounding box center [272, 192] width 261 height 27
type input "63103542923"
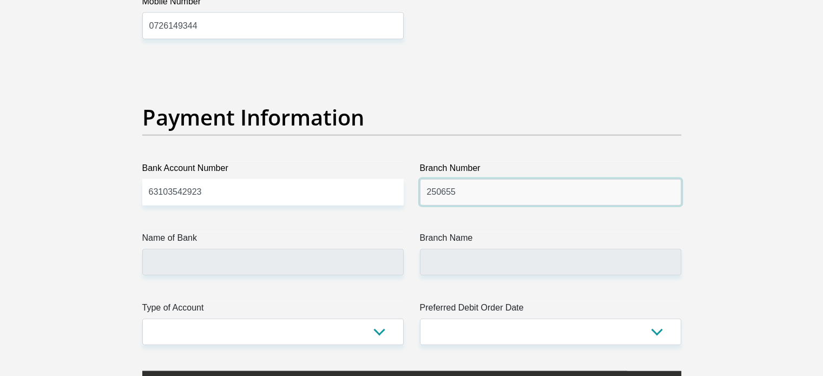
type input "250655"
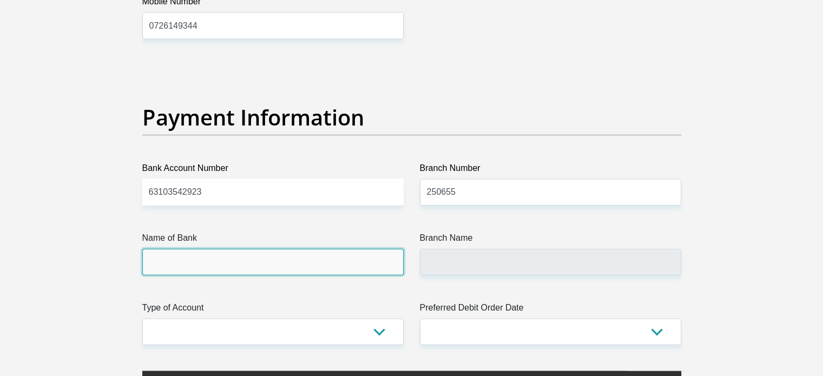
click at [179, 261] on input "Name of Bank" at bounding box center [272, 262] width 261 height 27
type input "FIRSTRAND BANK"
type input "BRANCH 560"
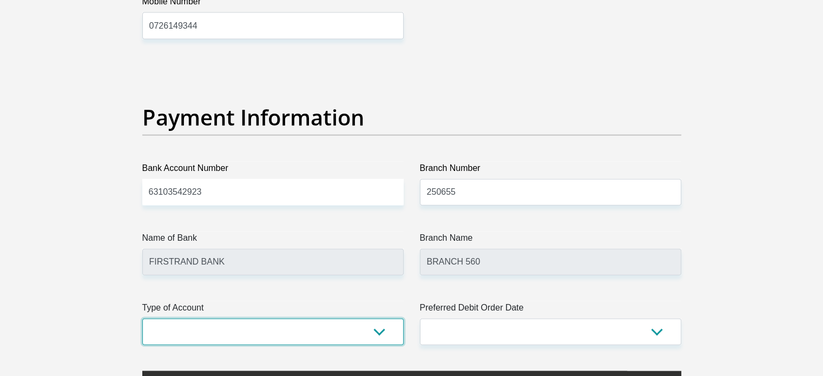
click at [227, 333] on select "Cheque Savings" at bounding box center [272, 332] width 261 height 27
select select "CUR"
click at [142, 319] on select "Cheque Savings" at bounding box center [272, 332] width 261 height 27
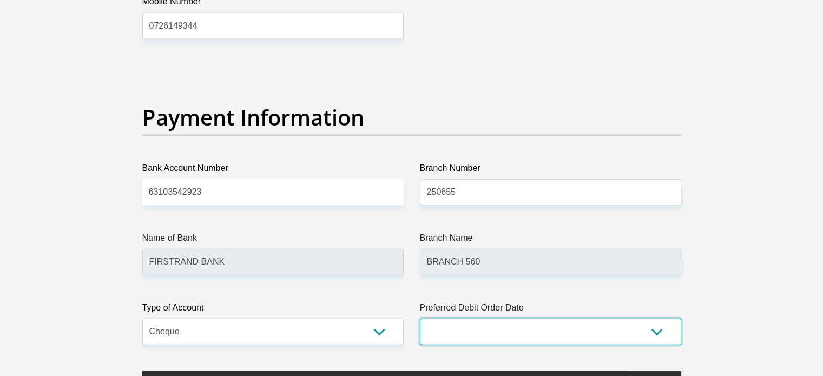
click at [462, 322] on select "1st 2nd 3rd 4th 5th 7th 18th 19th 20th 21st 22nd 23rd 24th 25th 26th 27th 28th …" at bounding box center [550, 332] width 261 height 27
select select "26"
click at [420, 319] on select "1st 2nd 3rd 4th 5th 7th 18th 19th 20th 21st 22nd 23rd 24th 25th 26th 27th 28th …" at bounding box center [550, 332] width 261 height 27
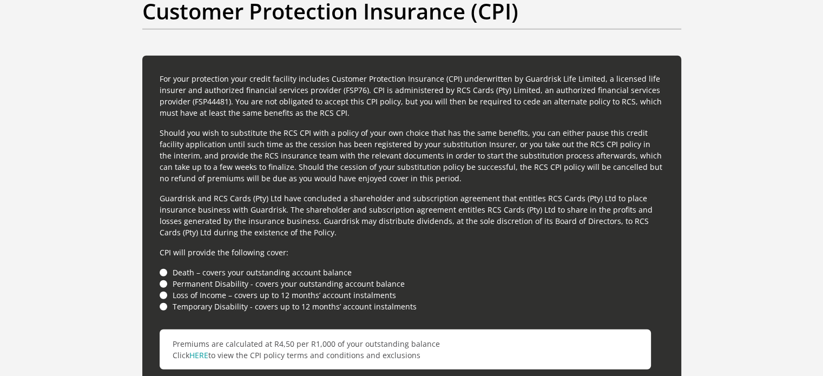
scroll to position [2909, 0]
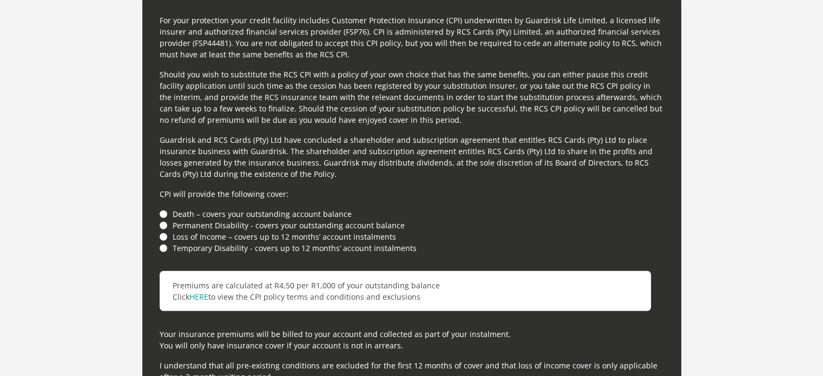
click at [164, 233] on li "Loss of Income – covers up to 12 months’ account instalments" at bounding box center [412, 236] width 505 height 11
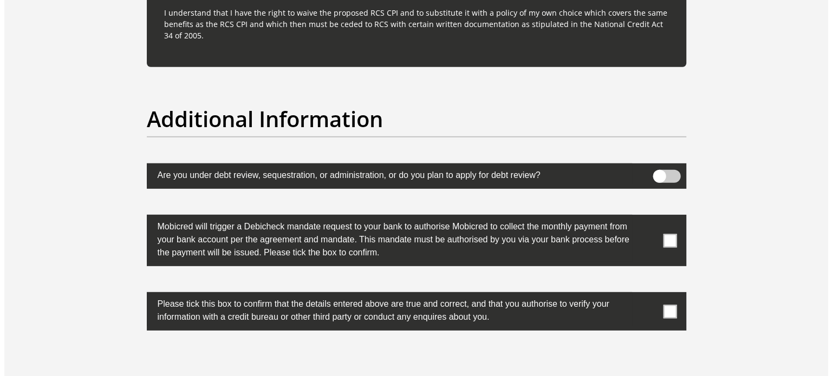
scroll to position [3391, 0]
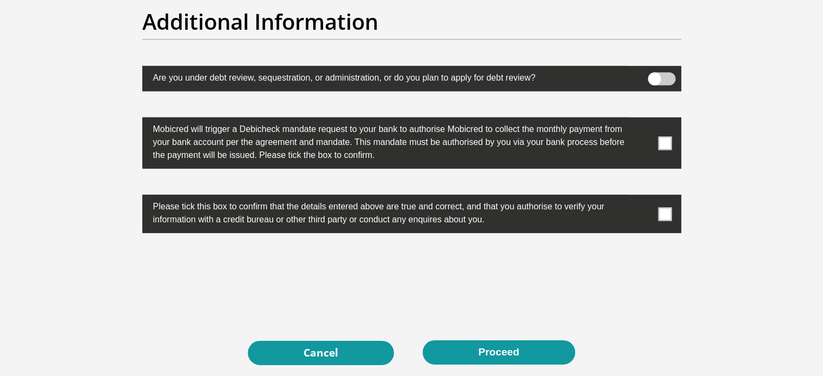
click at [661, 76] on span at bounding box center [662, 79] width 28 height 13
click at [655, 75] on input "checkbox" at bounding box center [655, 75] width 0 height 0
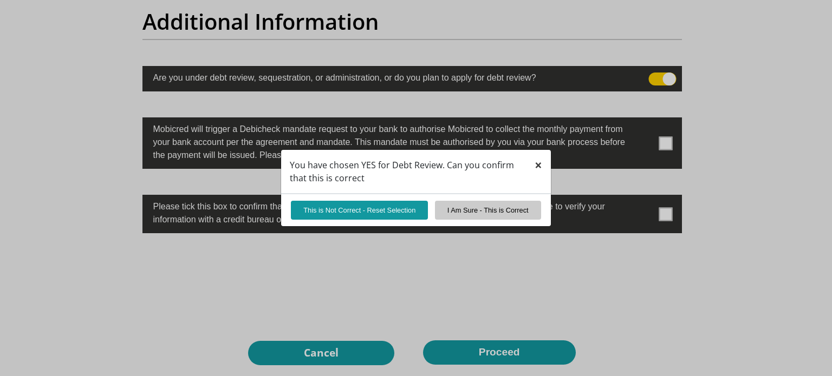
click at [539, 166] on span "×" at bounding box center [538, 165] width 8 height 18
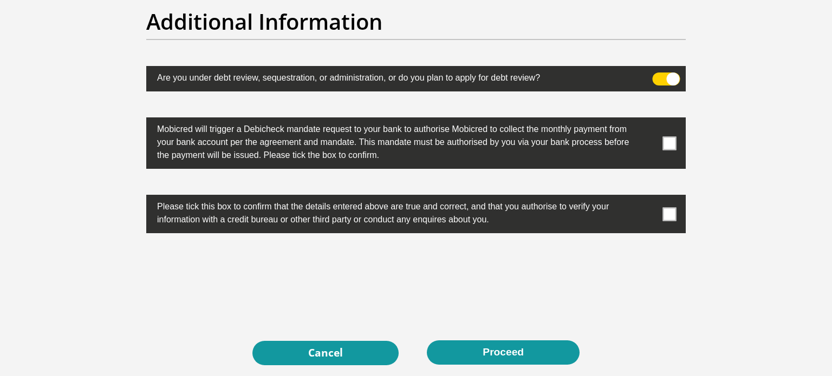
click at [658, 74] on span at bounding box center [666, 79] width 28 height 13
click at [658, 75] on input "checkbox" at bounding box center [658, 75] width 0 height 0
click at [666, 140] on span at bounding box center [670, 143] width 14 height 14
click at [648, 120] on input "checkbox" at bounding box center [648, 120] width 0 height 0
click at [668, 216] on span at bounding box center [670, 214] width 14 height 14
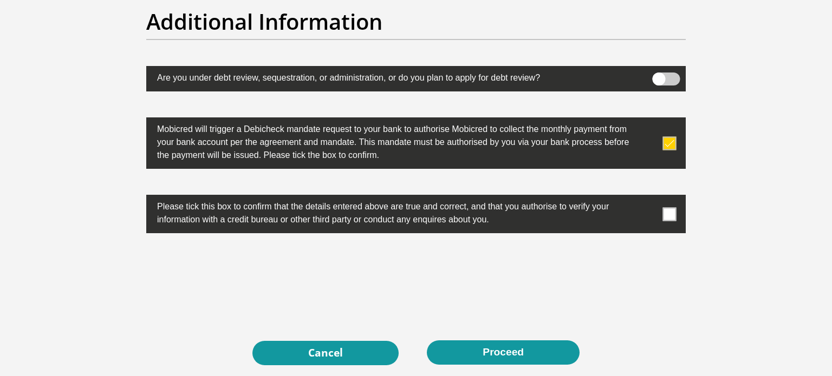
click at [648, 198] on input "checkbox" at bounding box center [648, 198] width 0 height 0
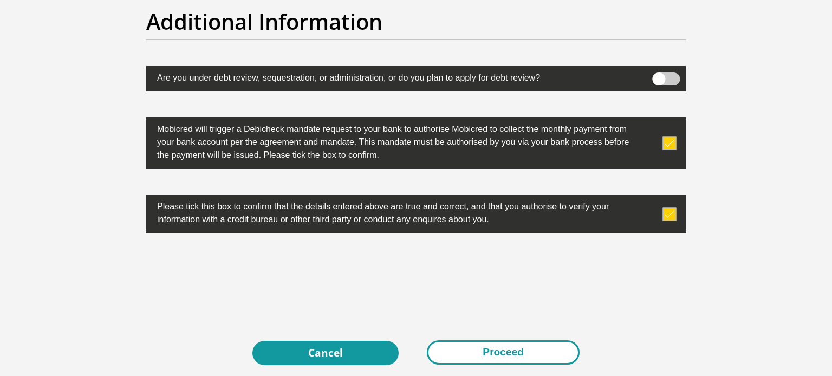
click at [508, 352] on button "Proceed" at bounding box center [503, 353] width 153 height 24
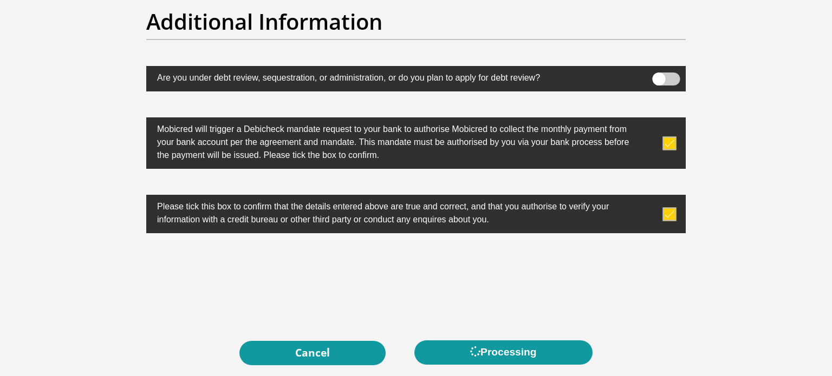
scroll to position [0, 0]
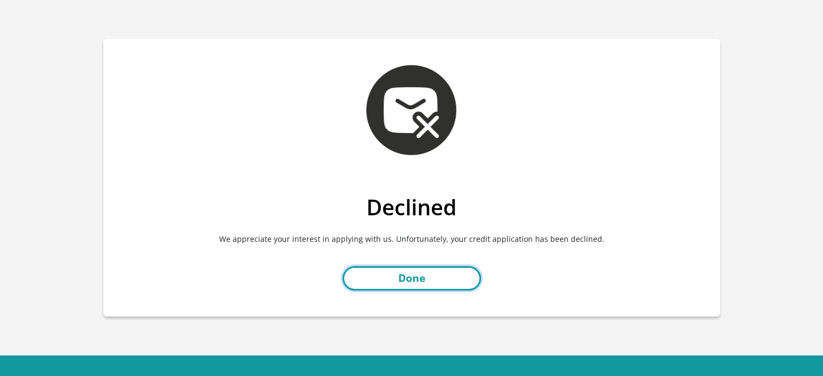
click at [380, 273] on link "Done" at bounding box center [412, 278] width 139 height 24
